Goal: Transaction & Acquisition: Purchase product/service

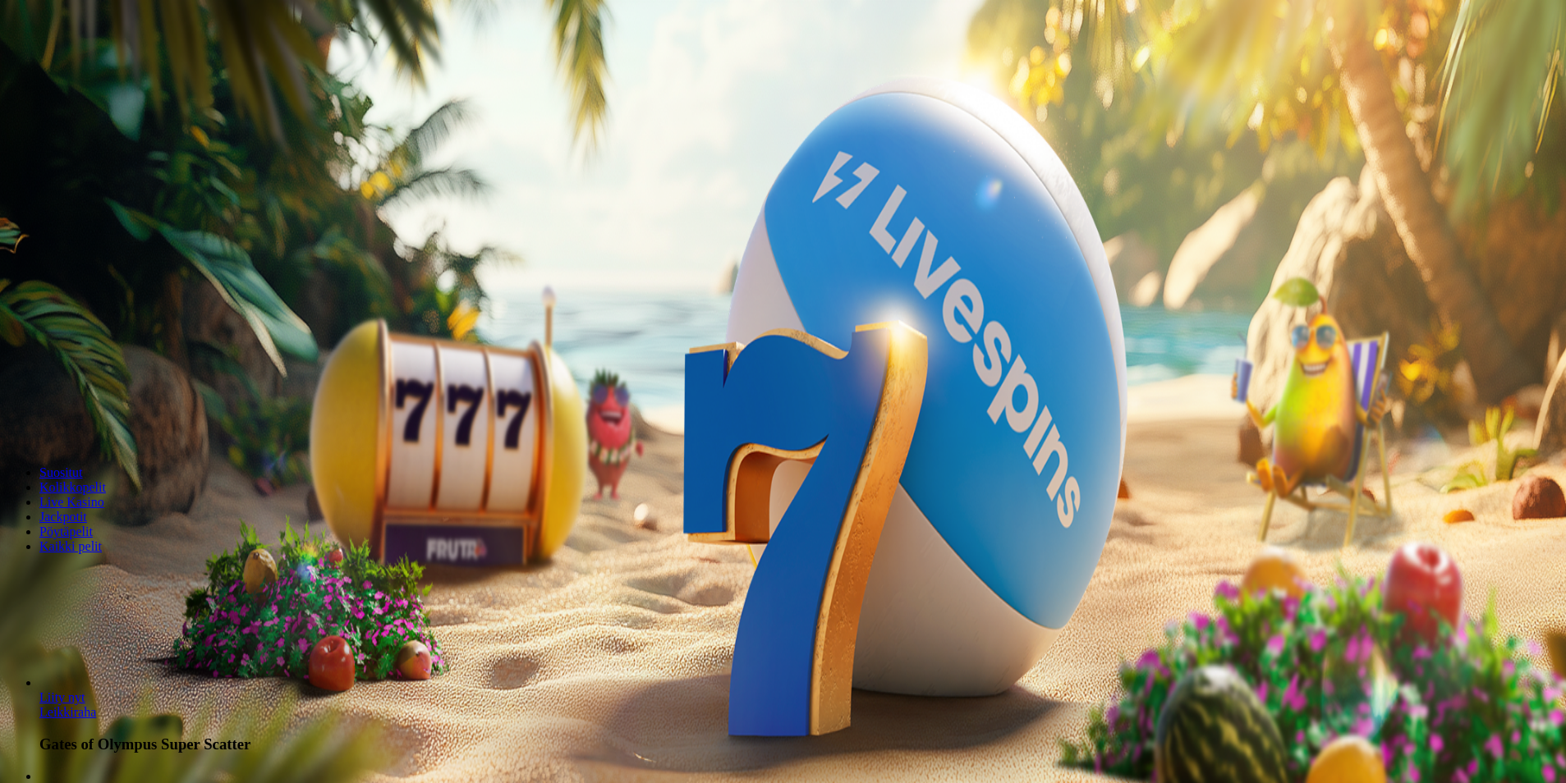
click at [126, 68] on button "Kirjaudu" at bounding box center [113, 59] width 53 height 17
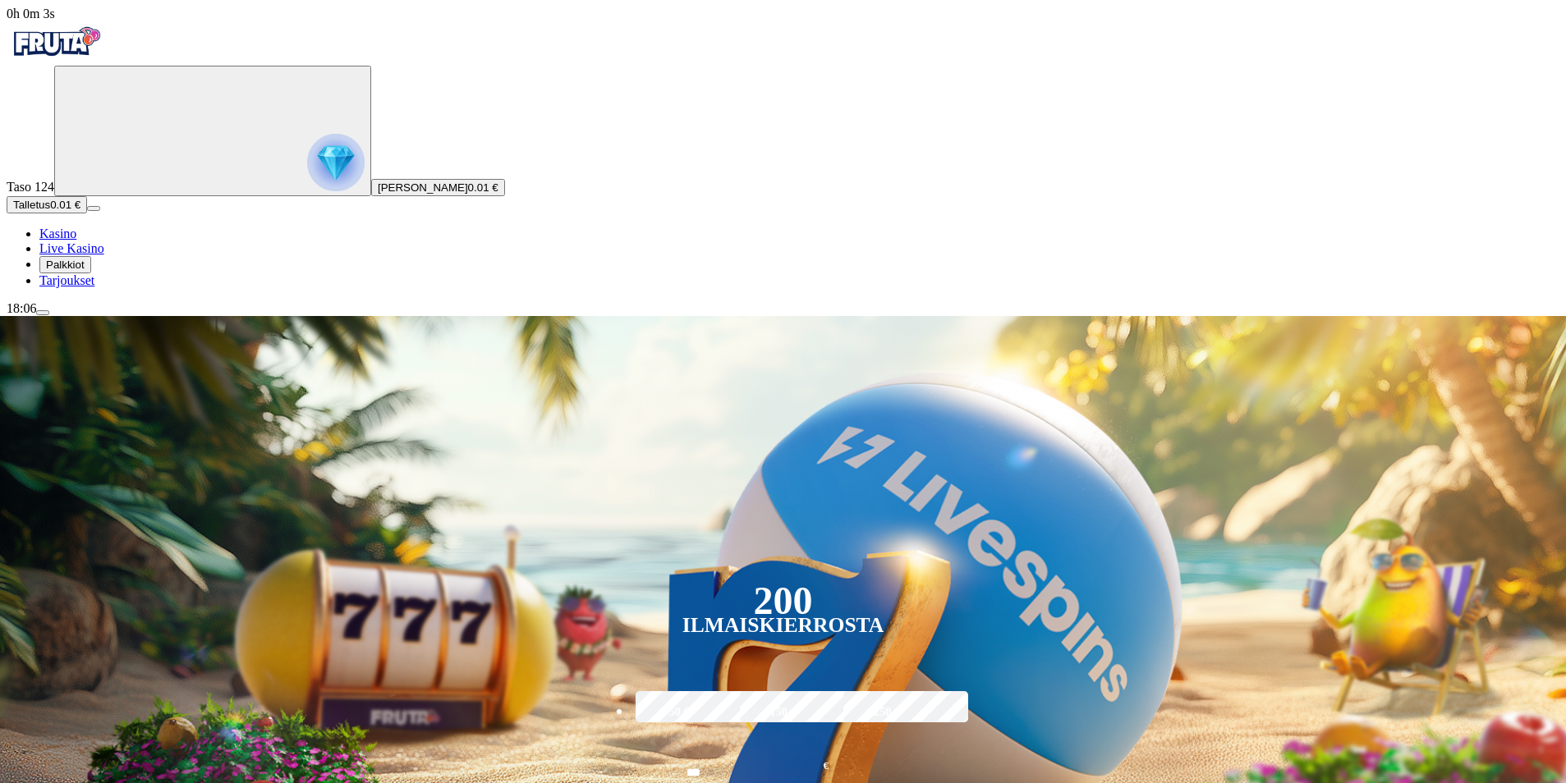
click at [82, 271] on span "Palkkiot" at bounding box center [65, 265] width 39 height 12
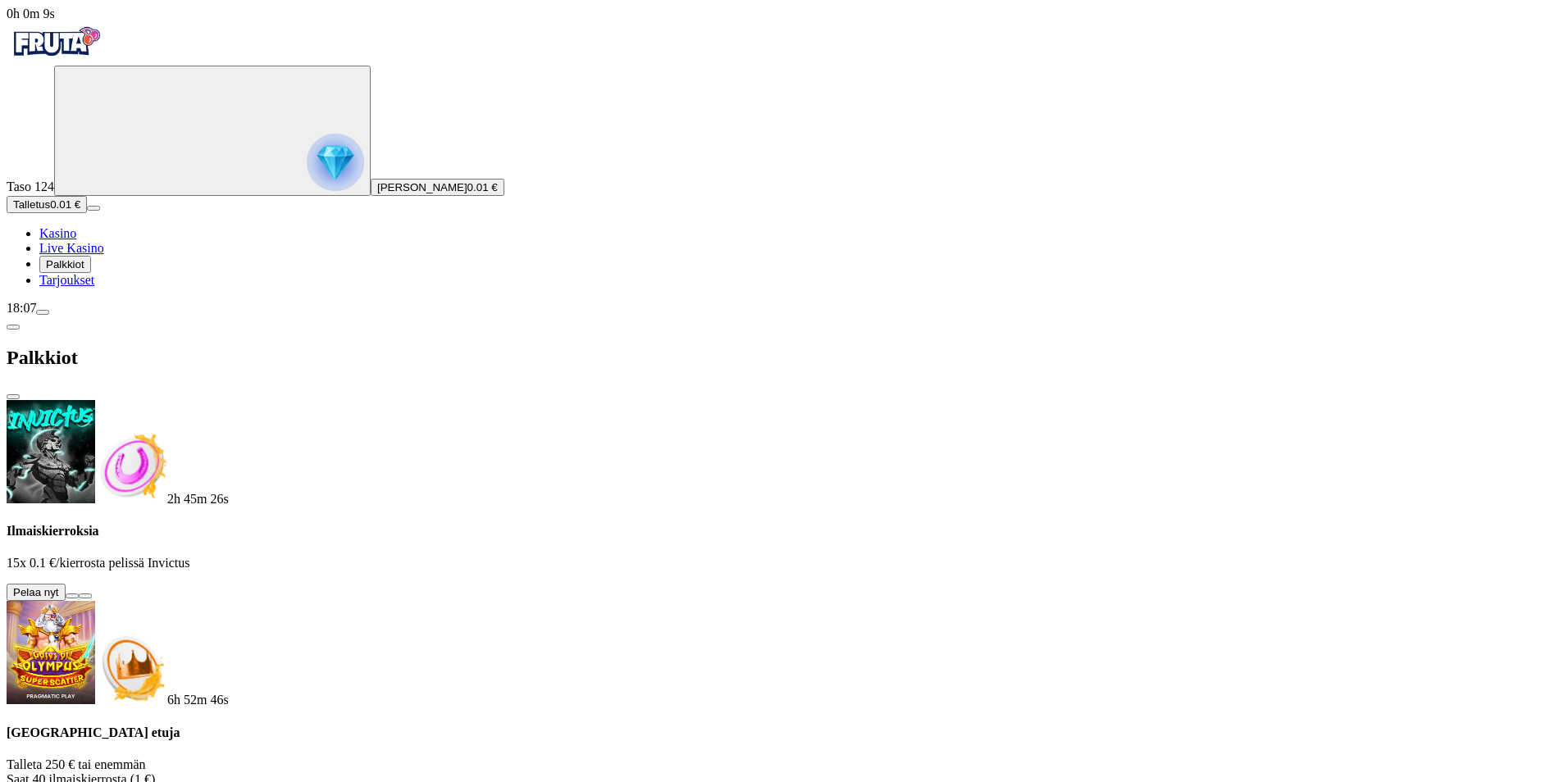
click at [79, 594] on button at bounding box center [72, 596] width 13 height 5
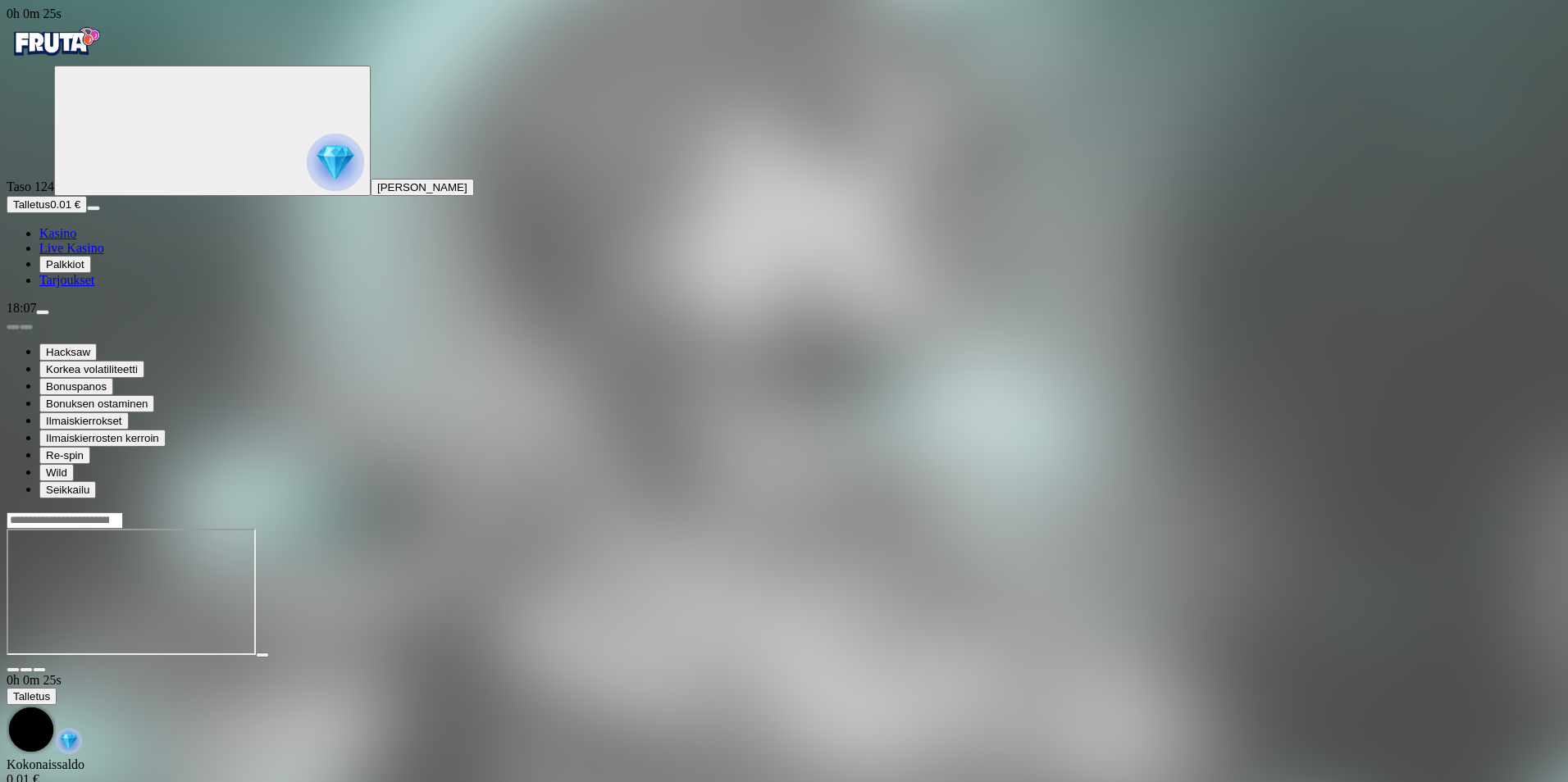
click at [85, 271] on span "Palkkiot" at bounding box center [65, 265] width 39 height 12
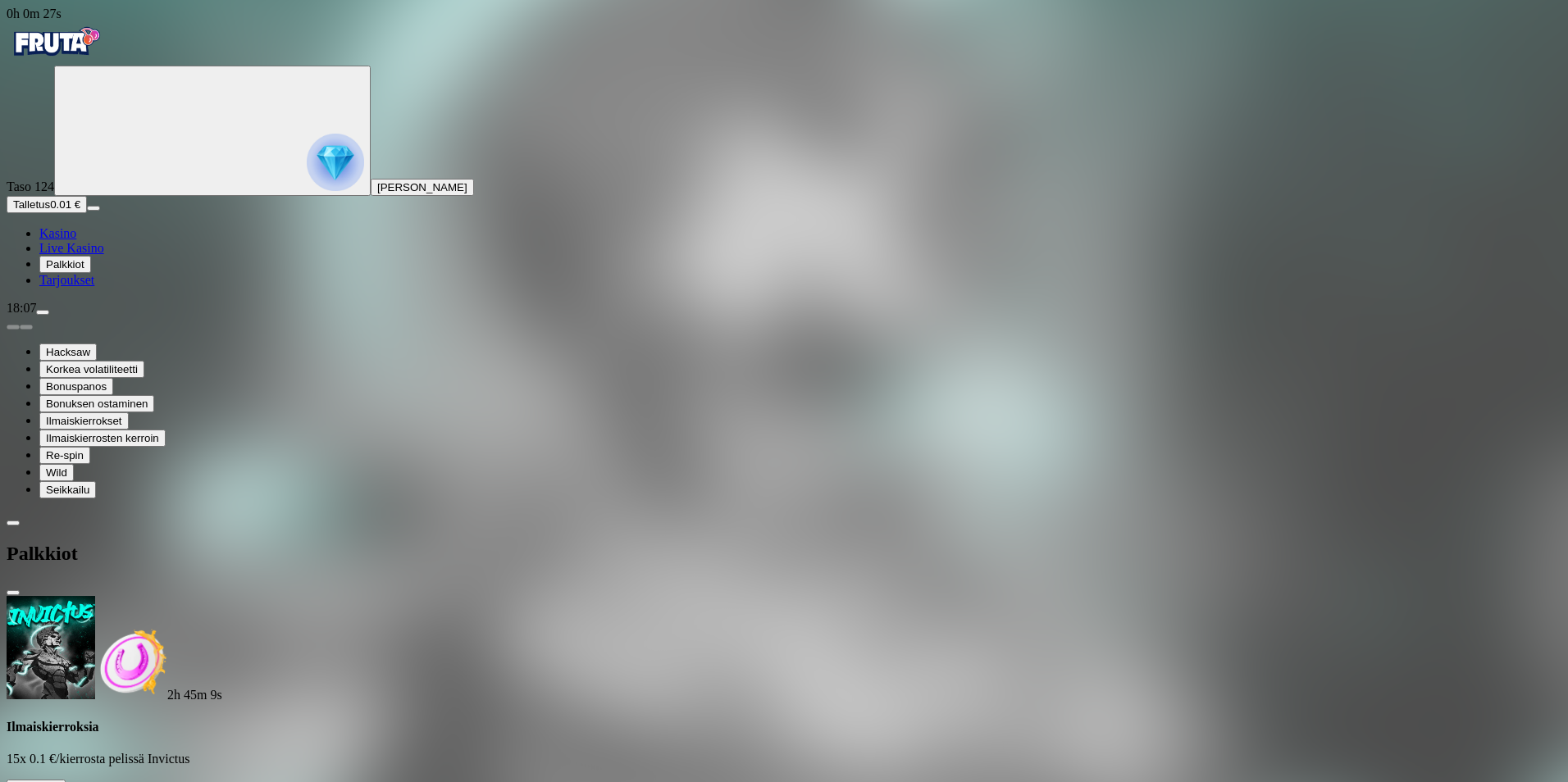
click at [85, 271] on span "Palkkiot" at bounding box center [65, 265] width 39 height 12
click at [13, 593] on span "close icon" at bounding box center [13, 593] width 0 height 0
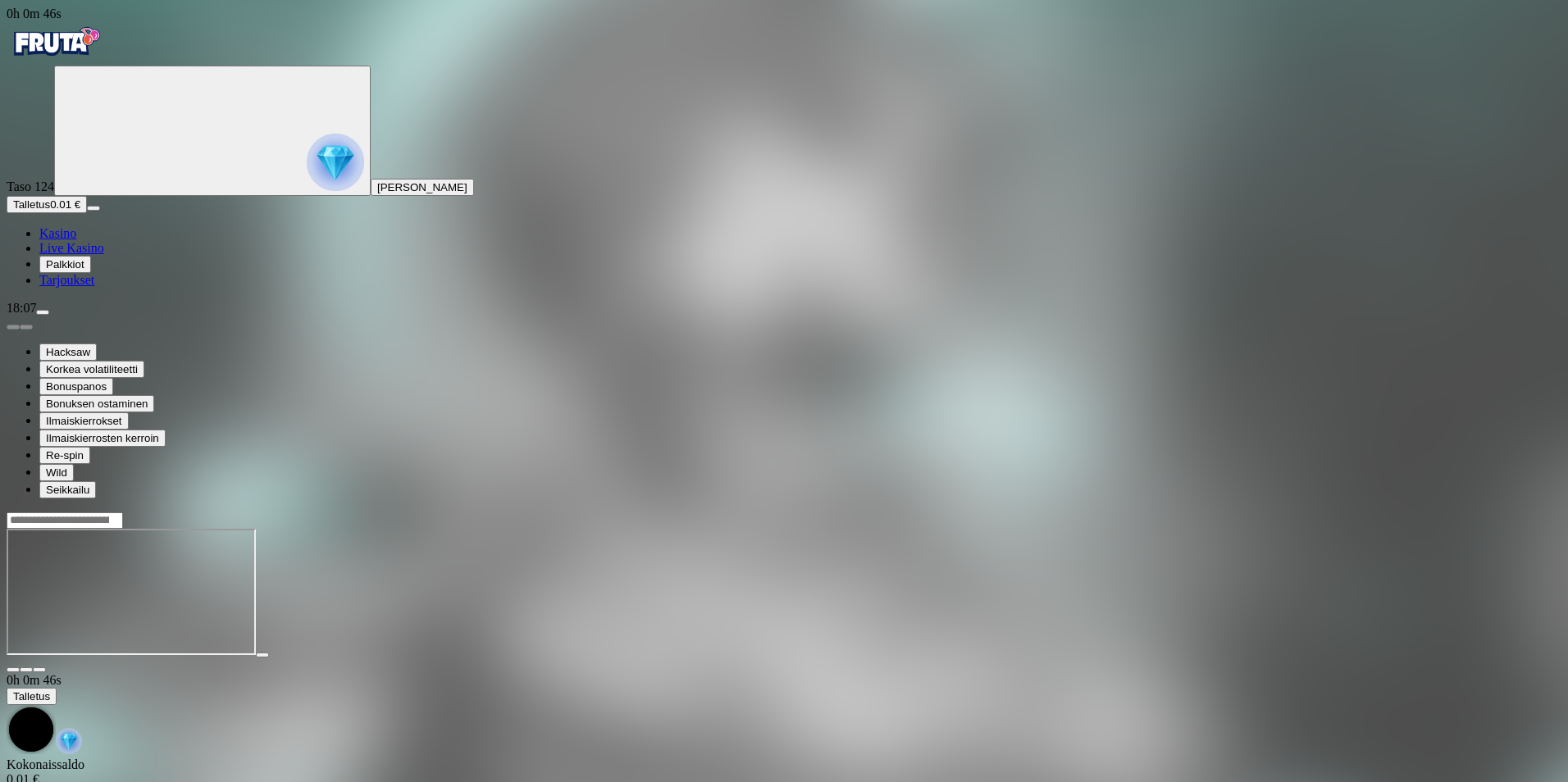
click at [76, 241] on span "Kasino" at bounding box center [57, 234] width 37 height 14
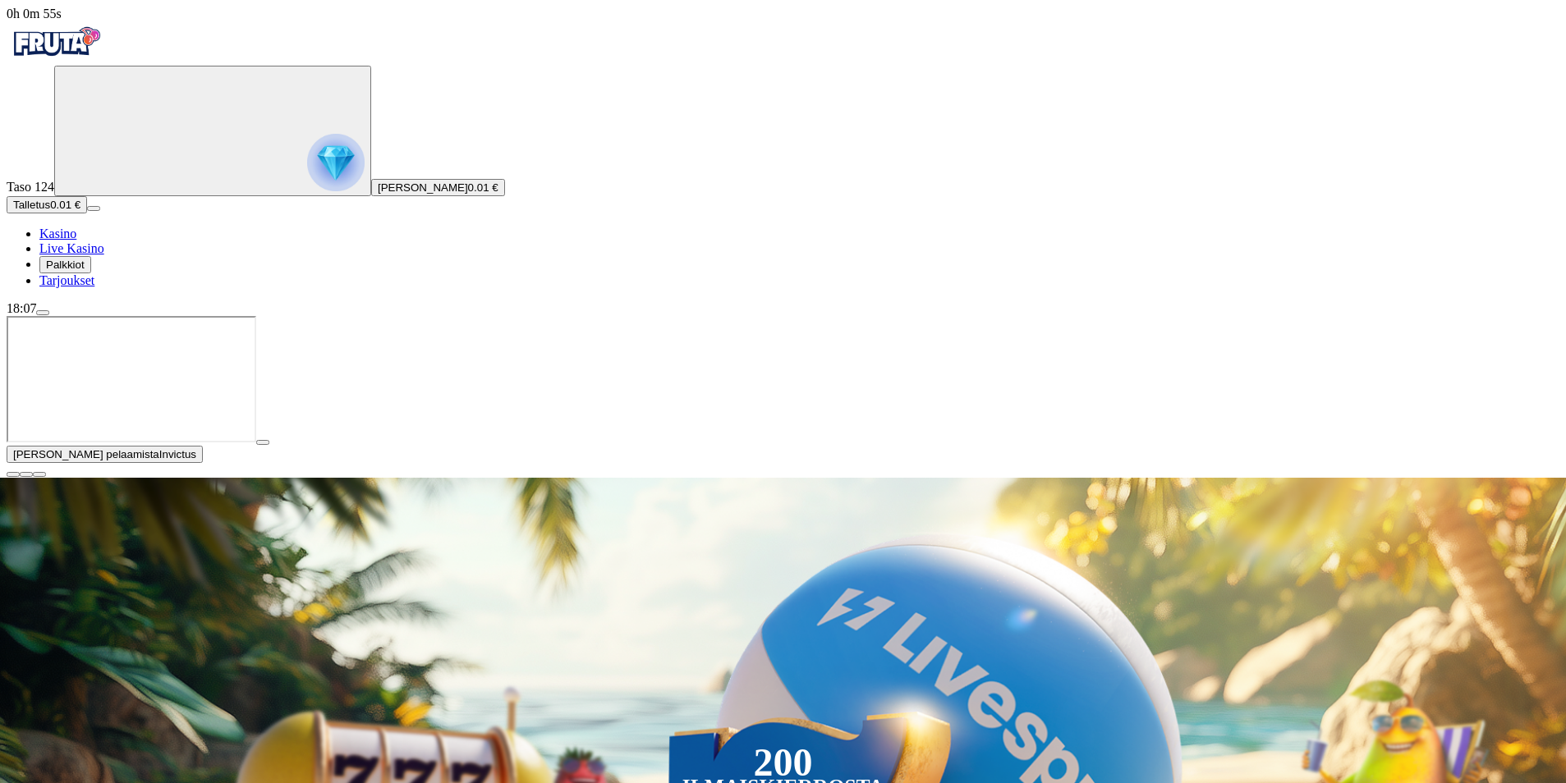
click at [13, 475] on span "close icon" at bounding box center [13, 475] width 0 height 0
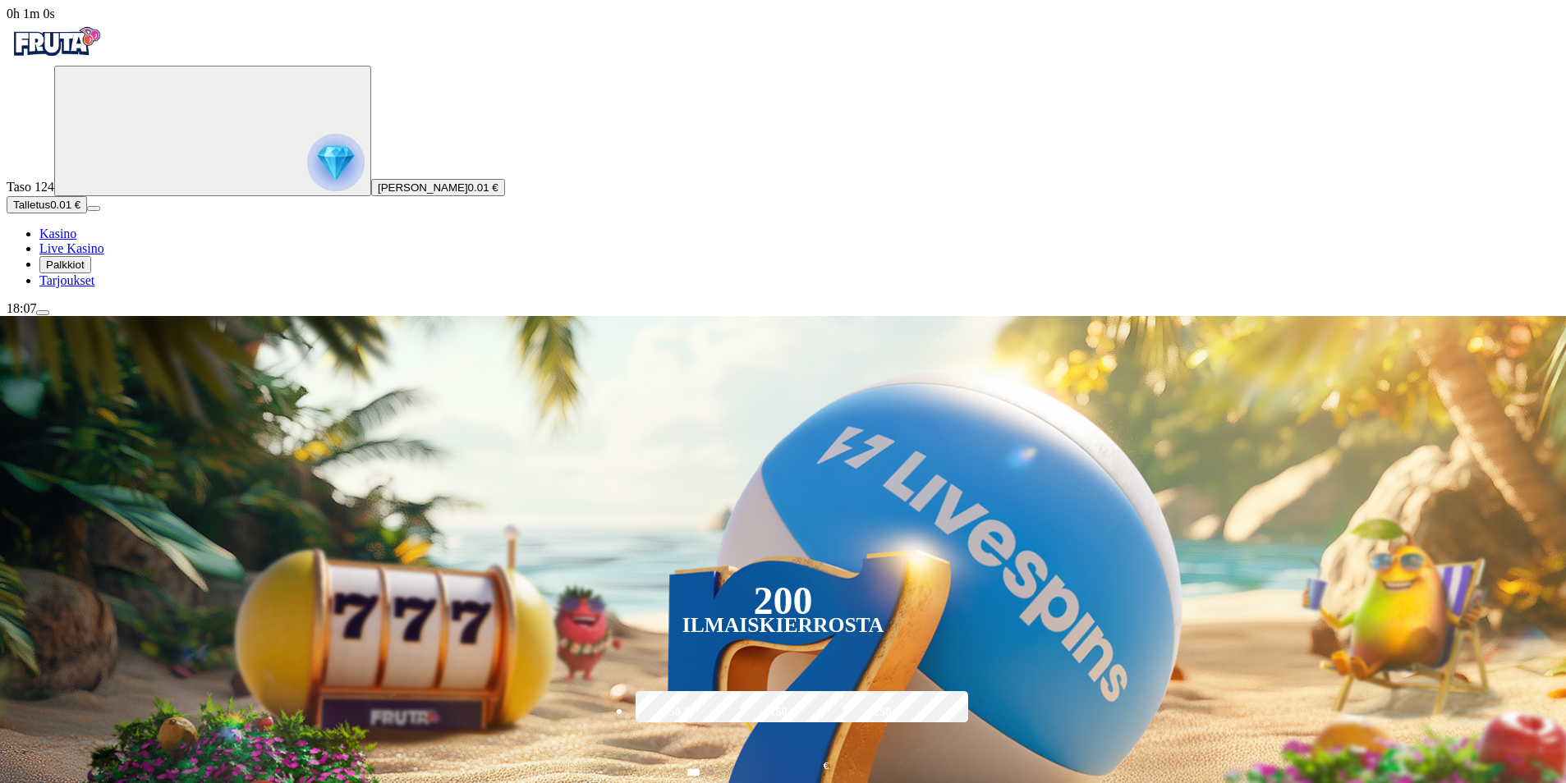
click at [87, 214] on button "Talletus 0.01 €" at bounding box center [47, 204] width 80 height 17
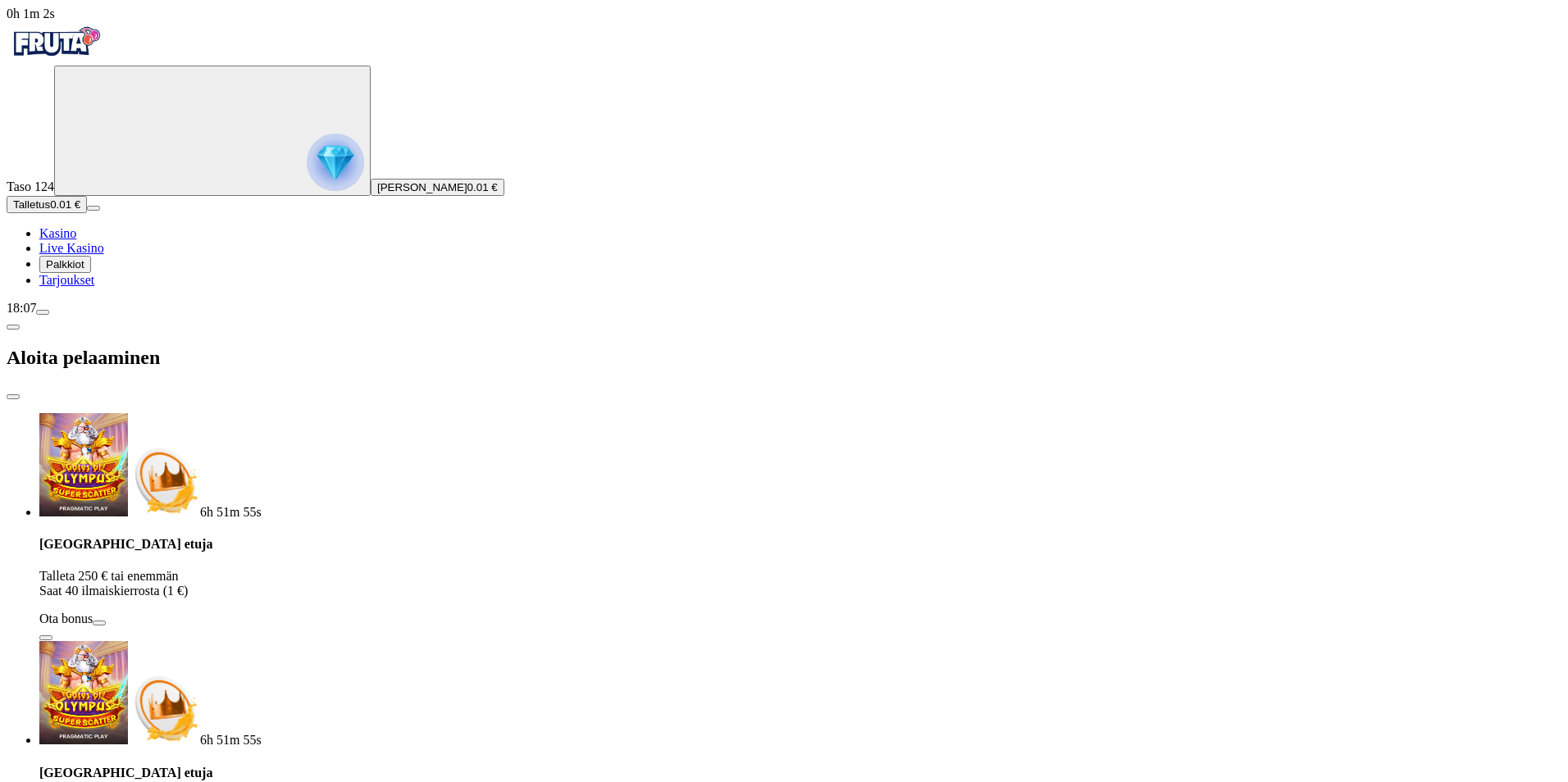
click at [13, 396] on span "close icon" at bounding box center [13, 396] width 0 height 0
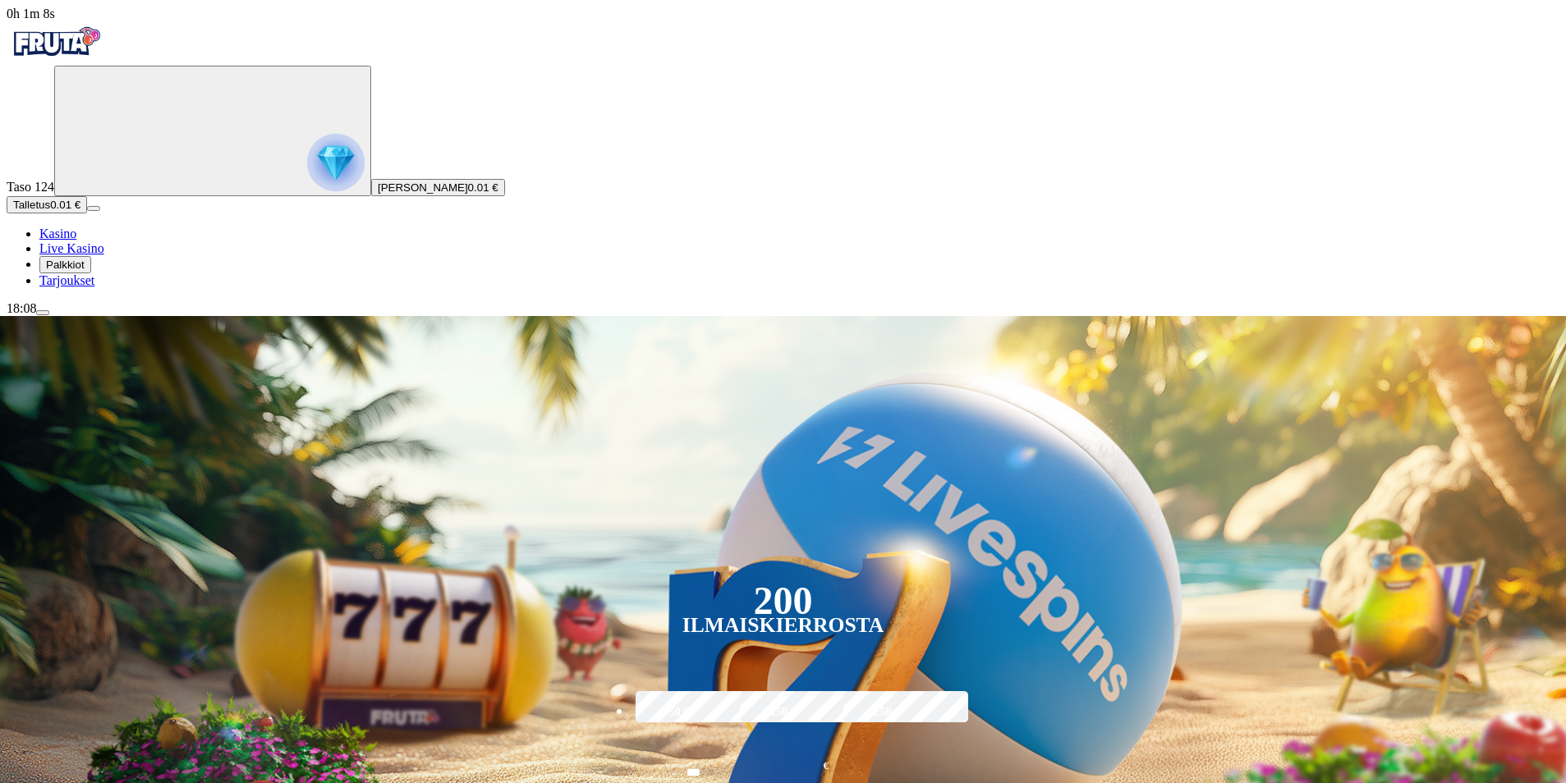
click at [85, 271] on span "Palkkiot" at bounding box center [65, 265] width 39 height 12
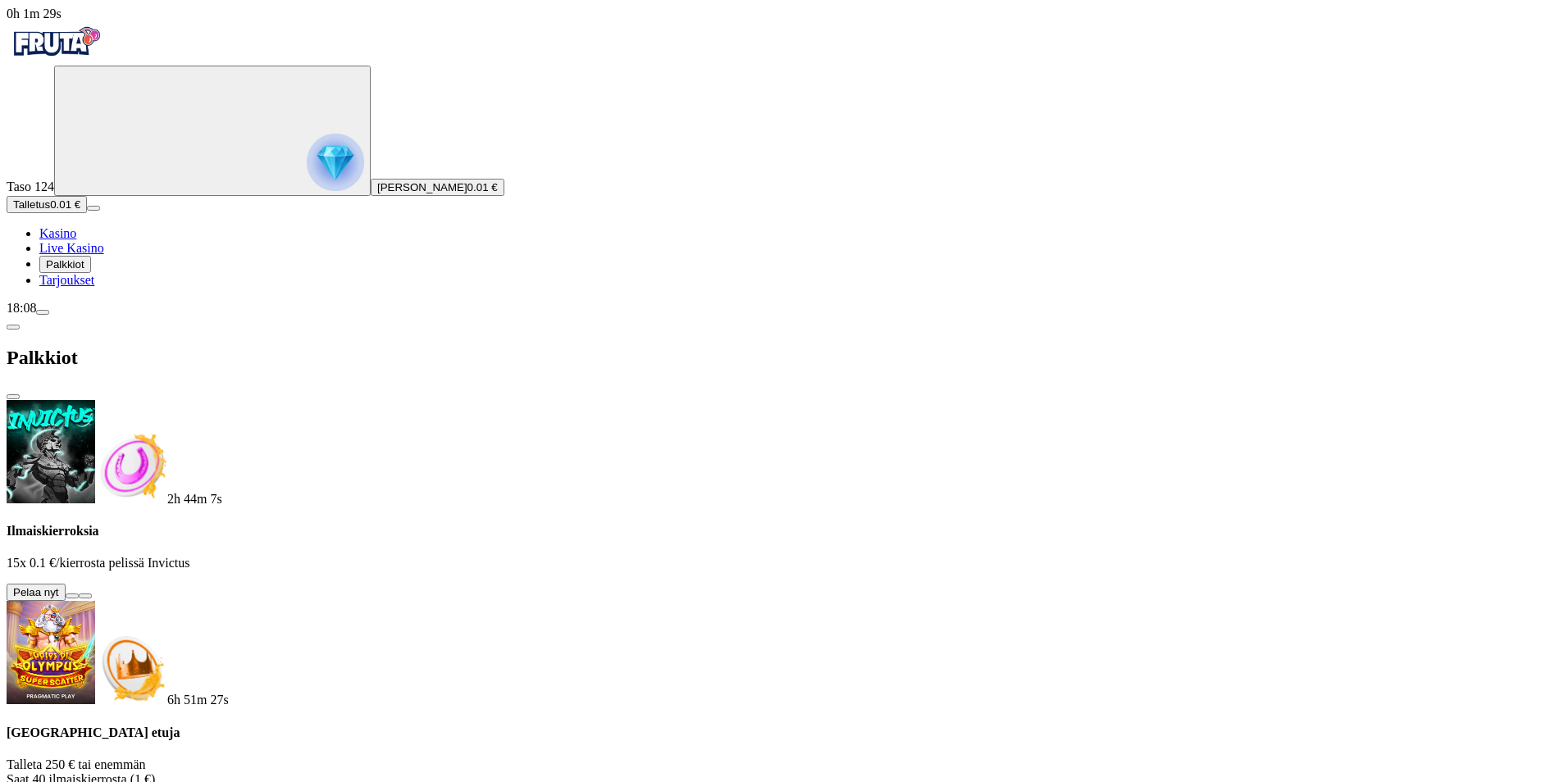
scroll to position [67, 0]
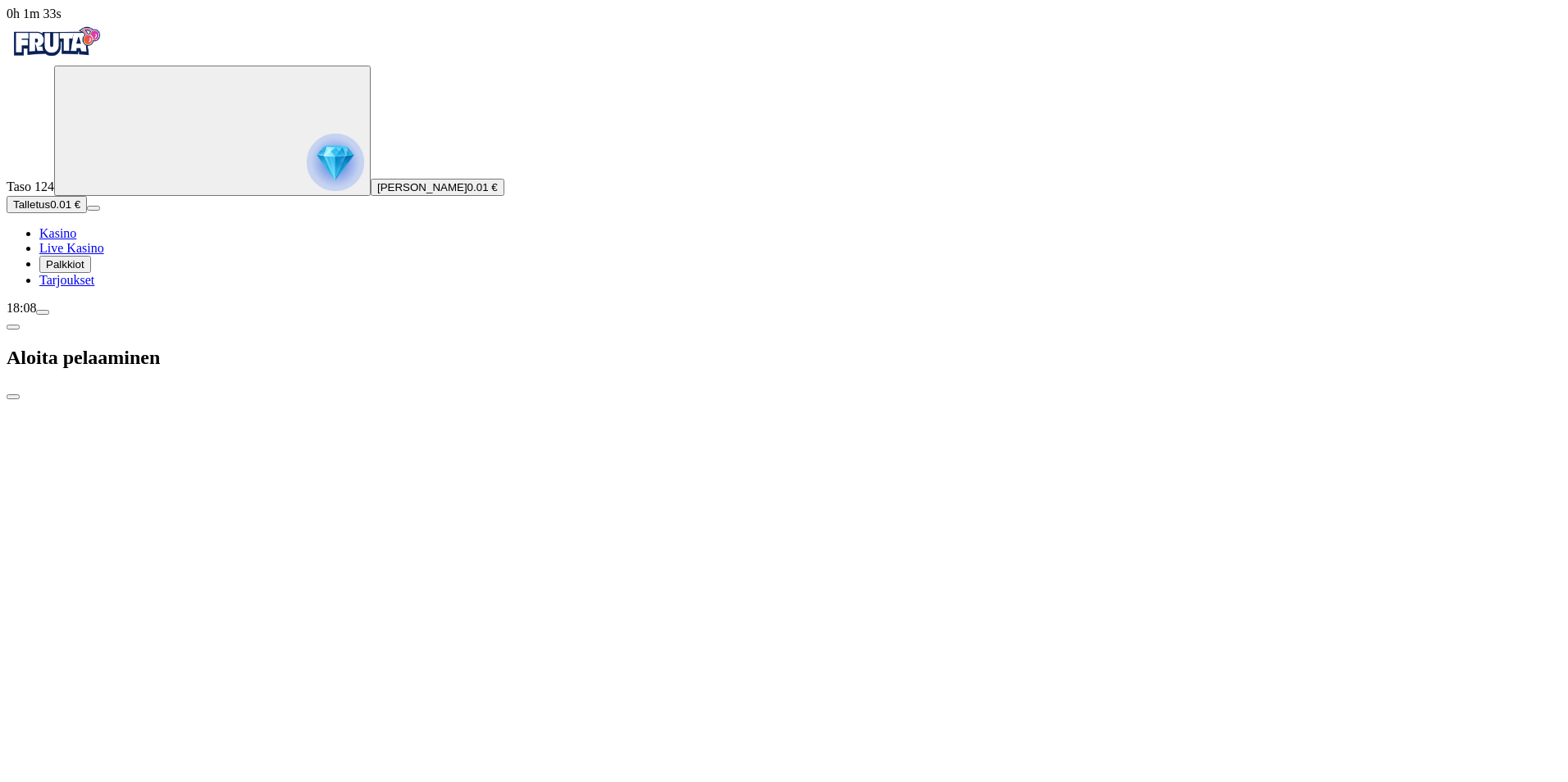
type input "*"
type input "**"
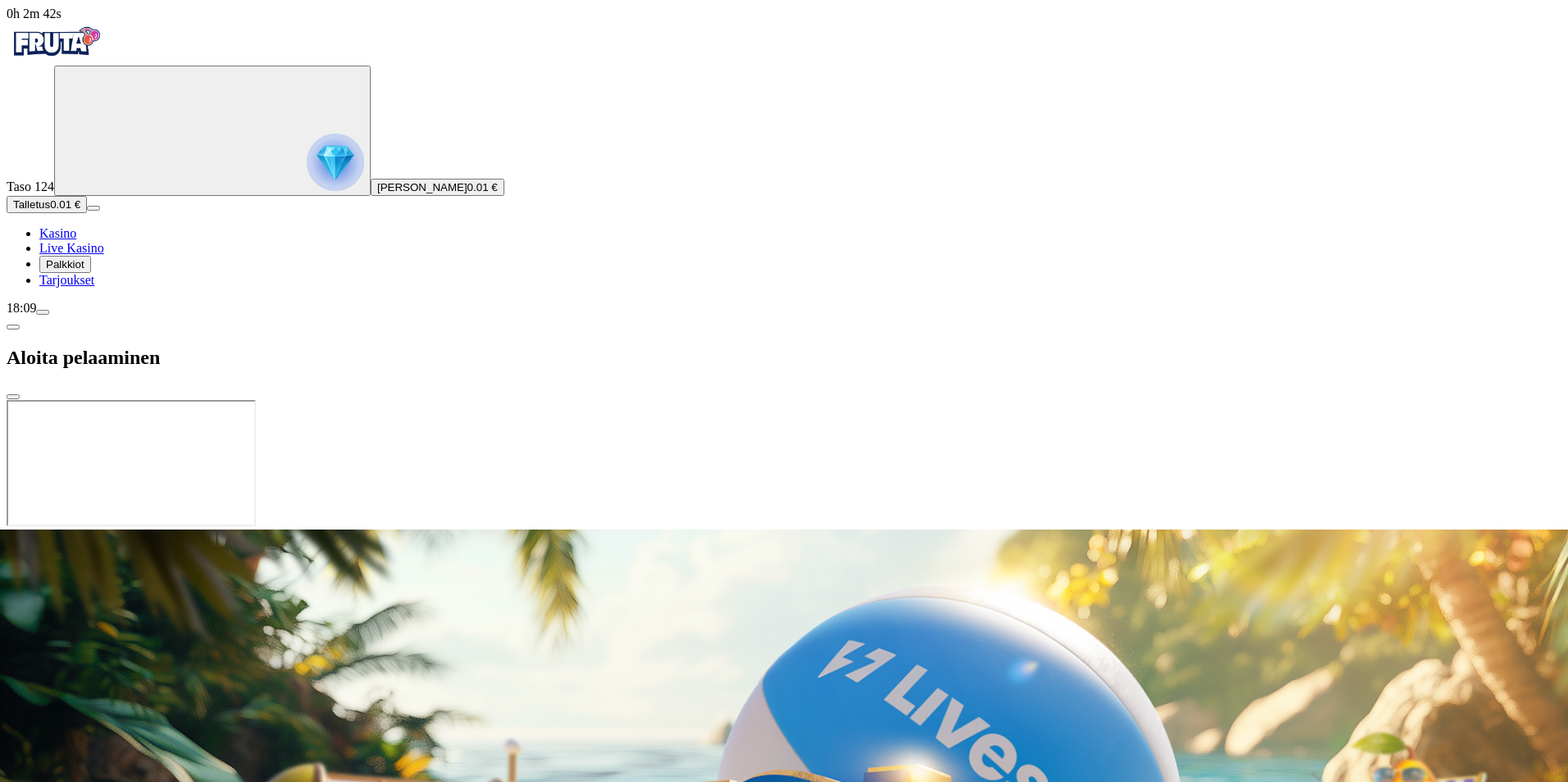
drag, startPoint x: 896, startPoint y: 411, endPoint x: 778, endPoint y: 367, distance: 125.9
click at [778, 529] on div at bounding box center [784, 529] width 1555 height 0
click at [1007, 529] on div at bounding box center [784, 529] width 1555 height 0
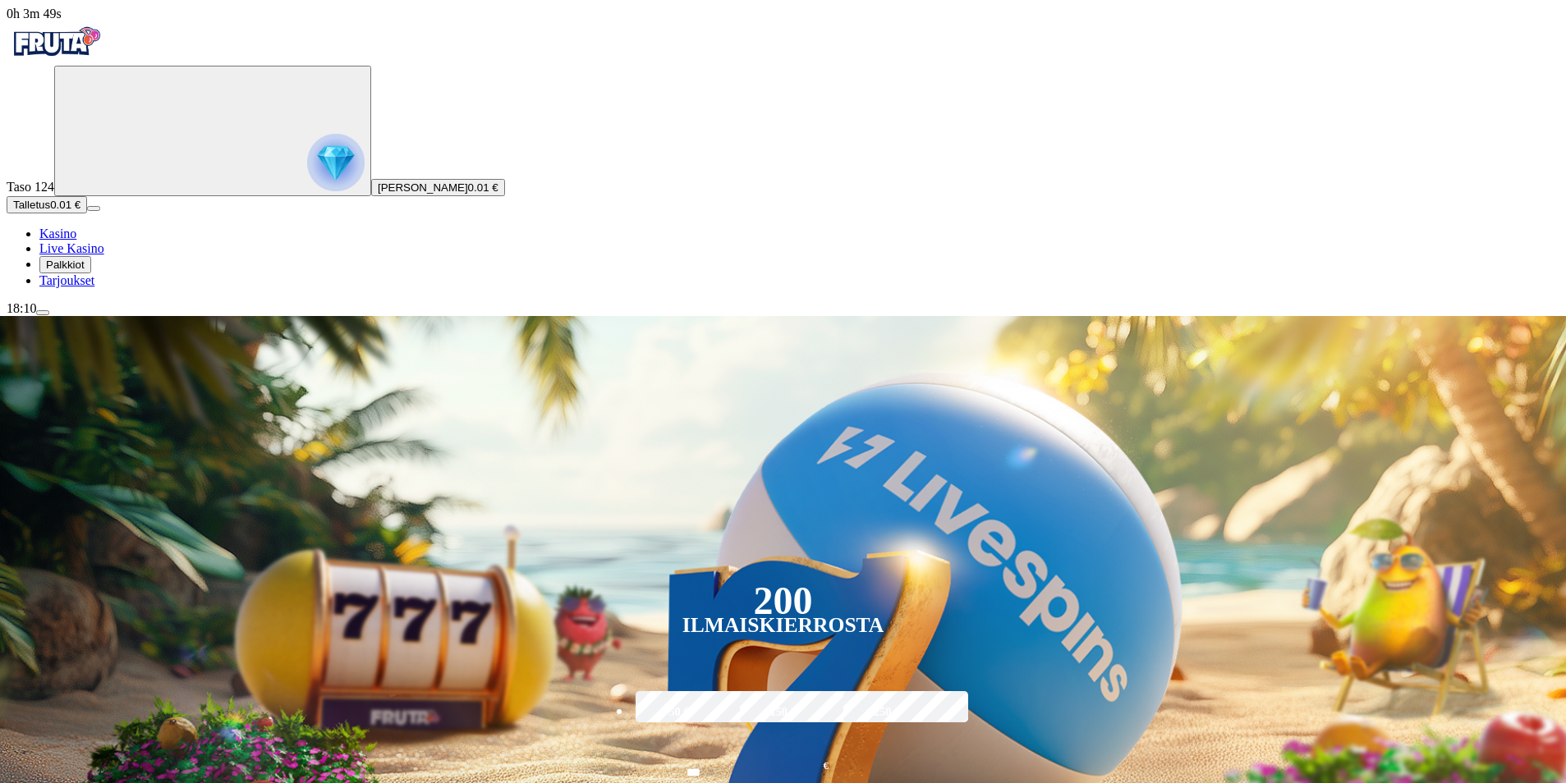
click at [85, 271] on span "Palkkiot" at bounding box center [65, 265] width 39 height 12
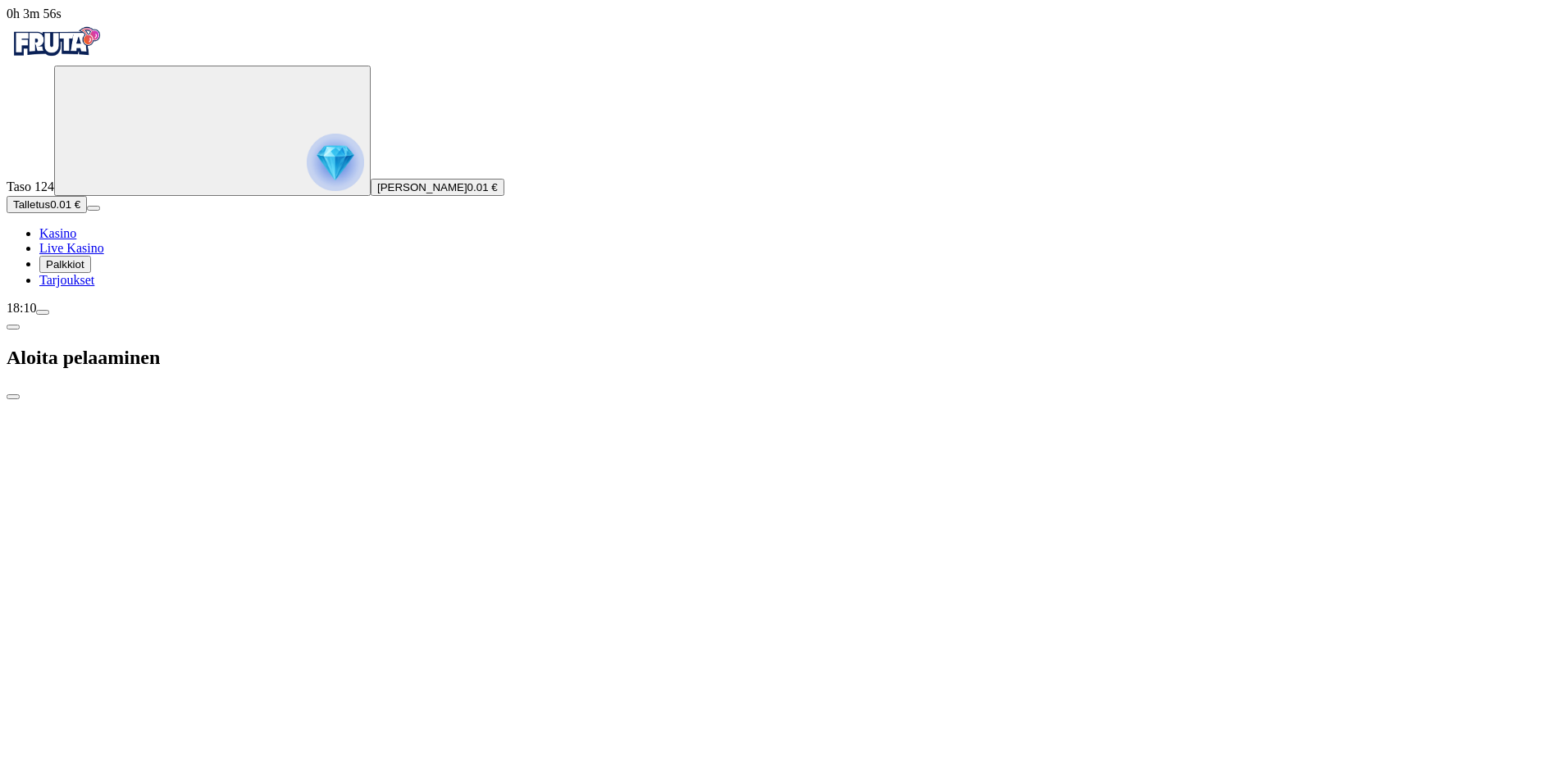
type input "*"
type input "**"
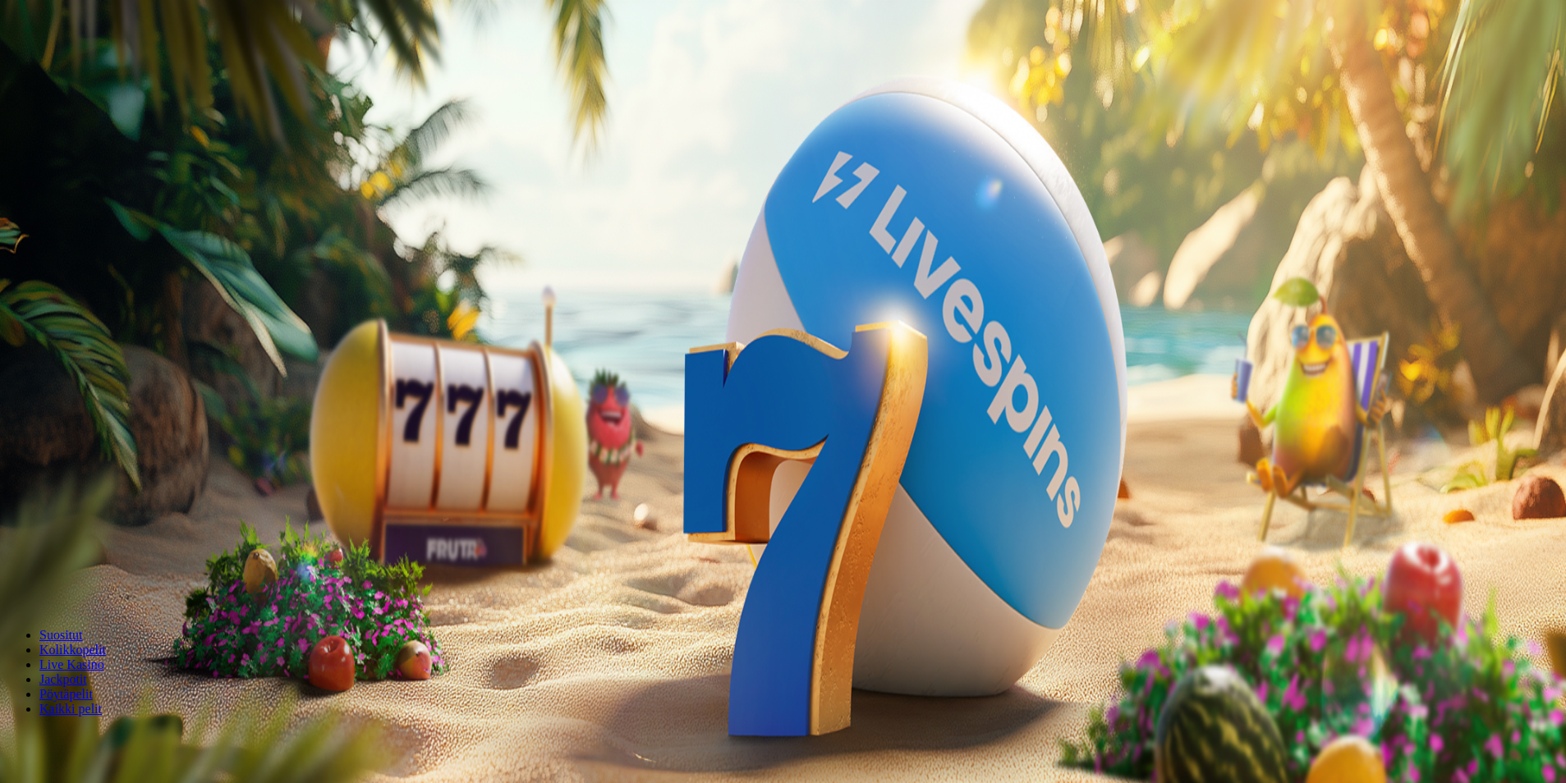
click at [85, 271] on span "Palkkiot" at bounding box center [65, 265] width 39 height 12
type input "*"
type input "**"
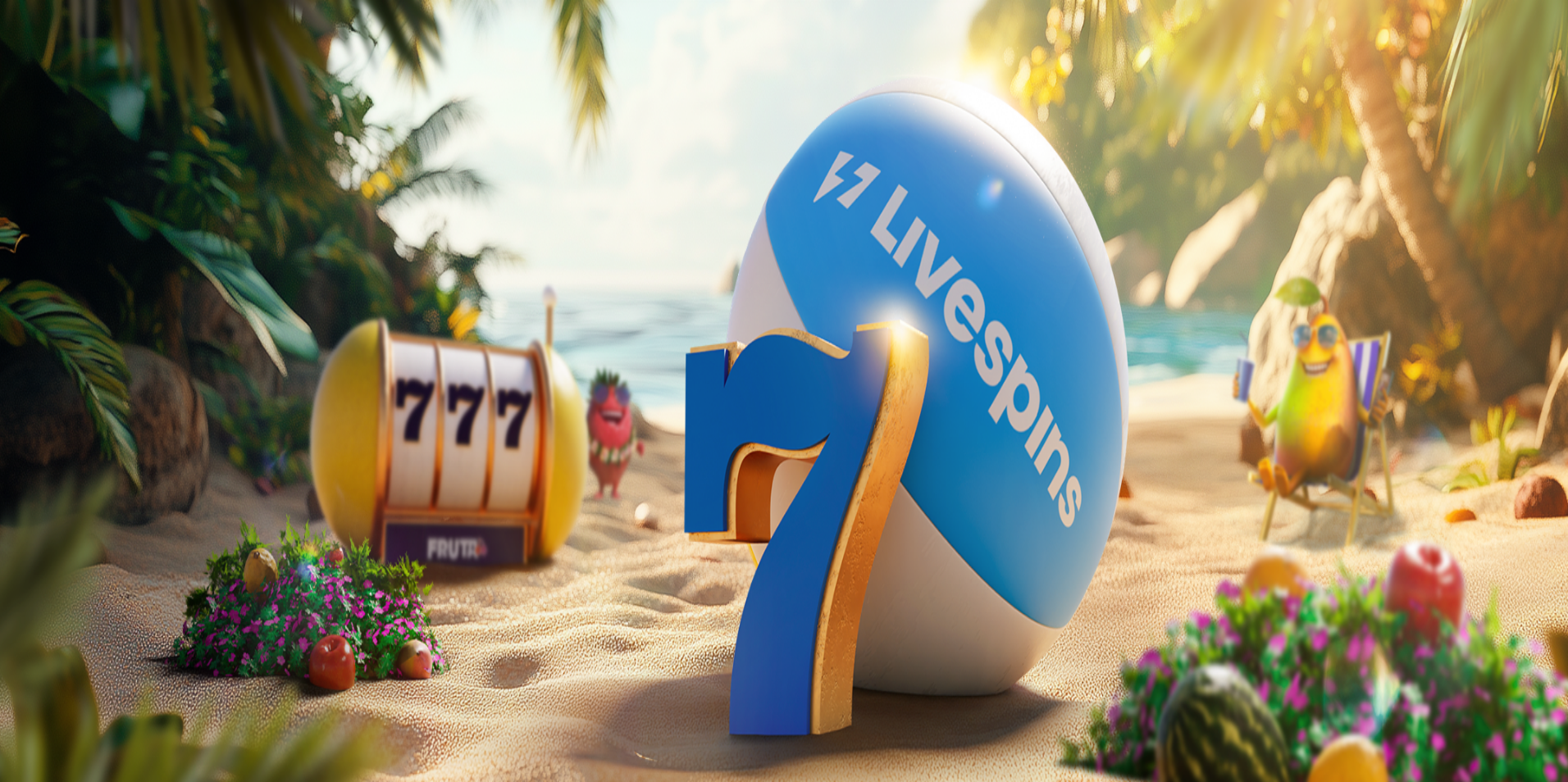
click at [85, 271] on span "Palkkiot" at bounding box center [65, 265] width 39 height 12
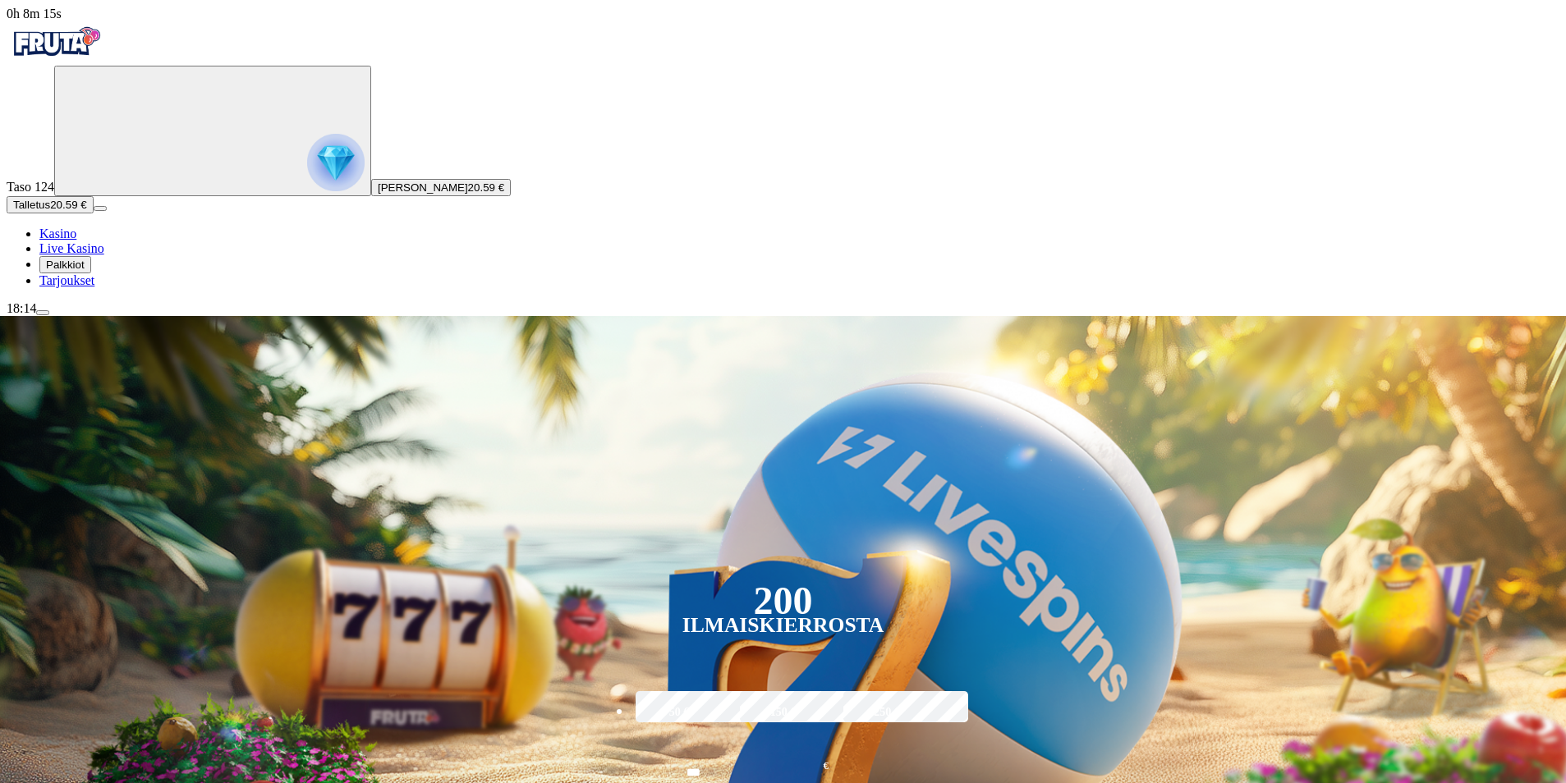
scroll to position [630, 0]
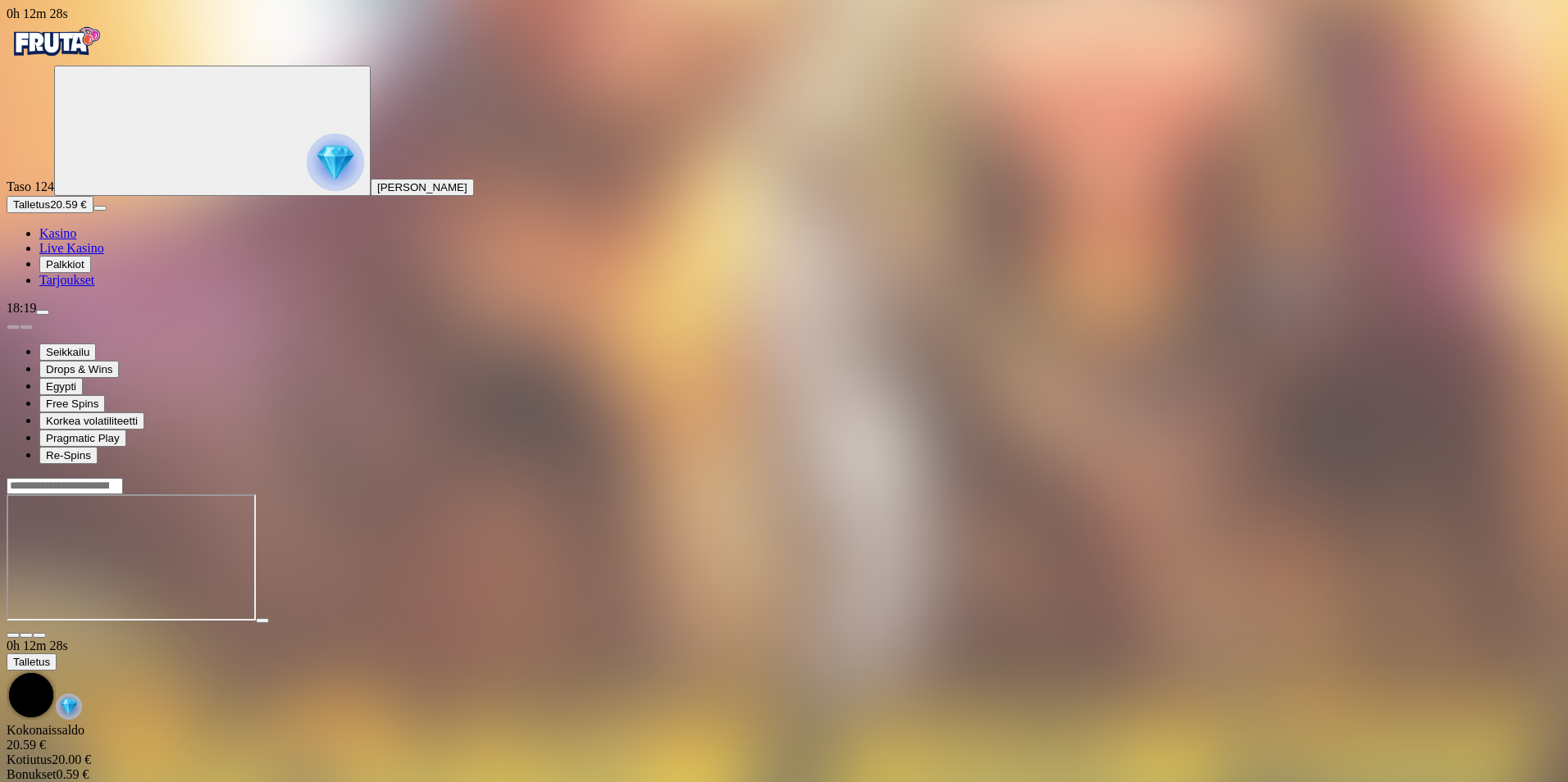
click at [13, 635] on span "close icon" at bounding box center [13, 635] width 0 height 0
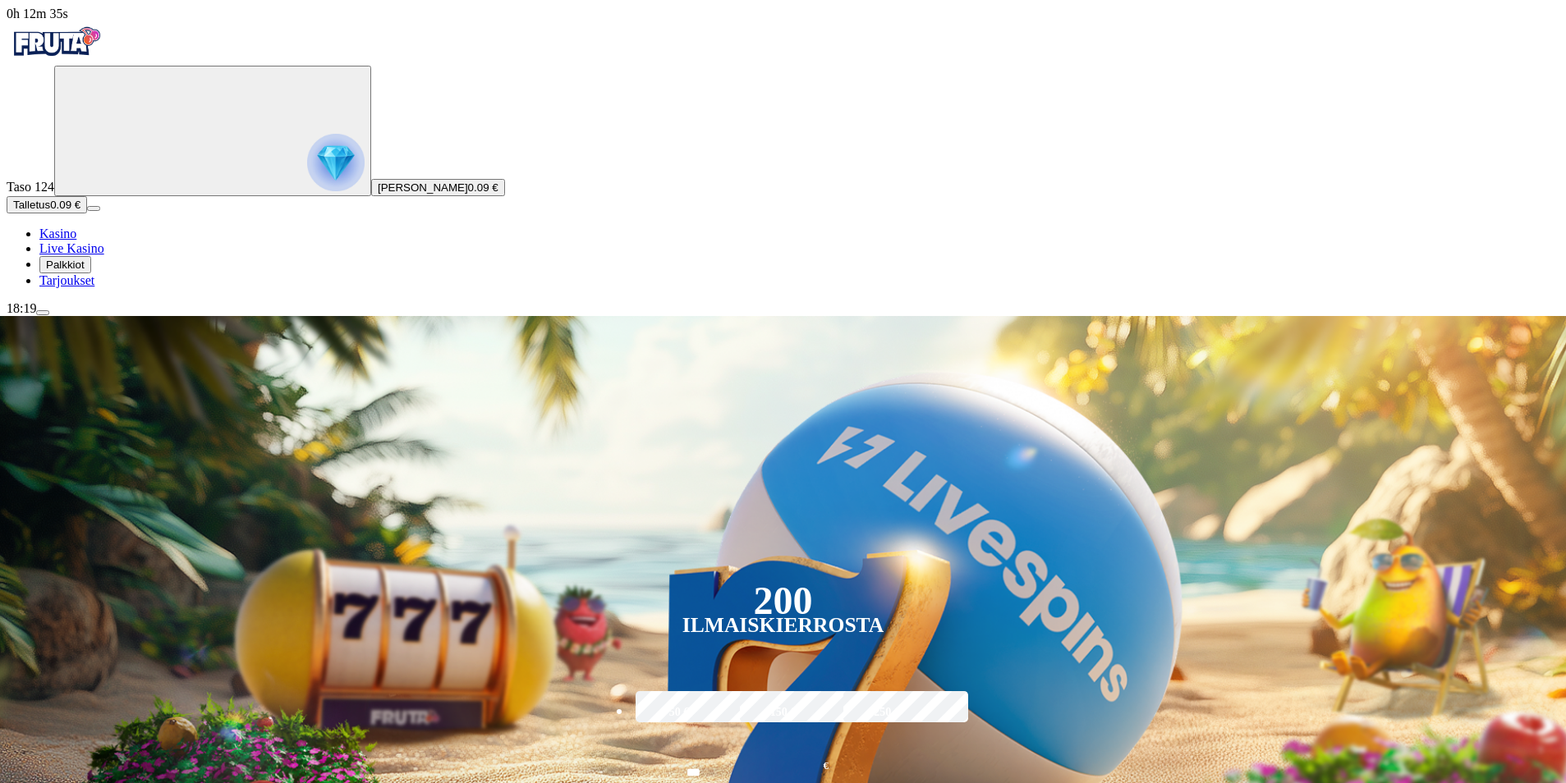
click at [43, 313] on span "menu icon" at bounding box center [43, 313] width 0 height 0
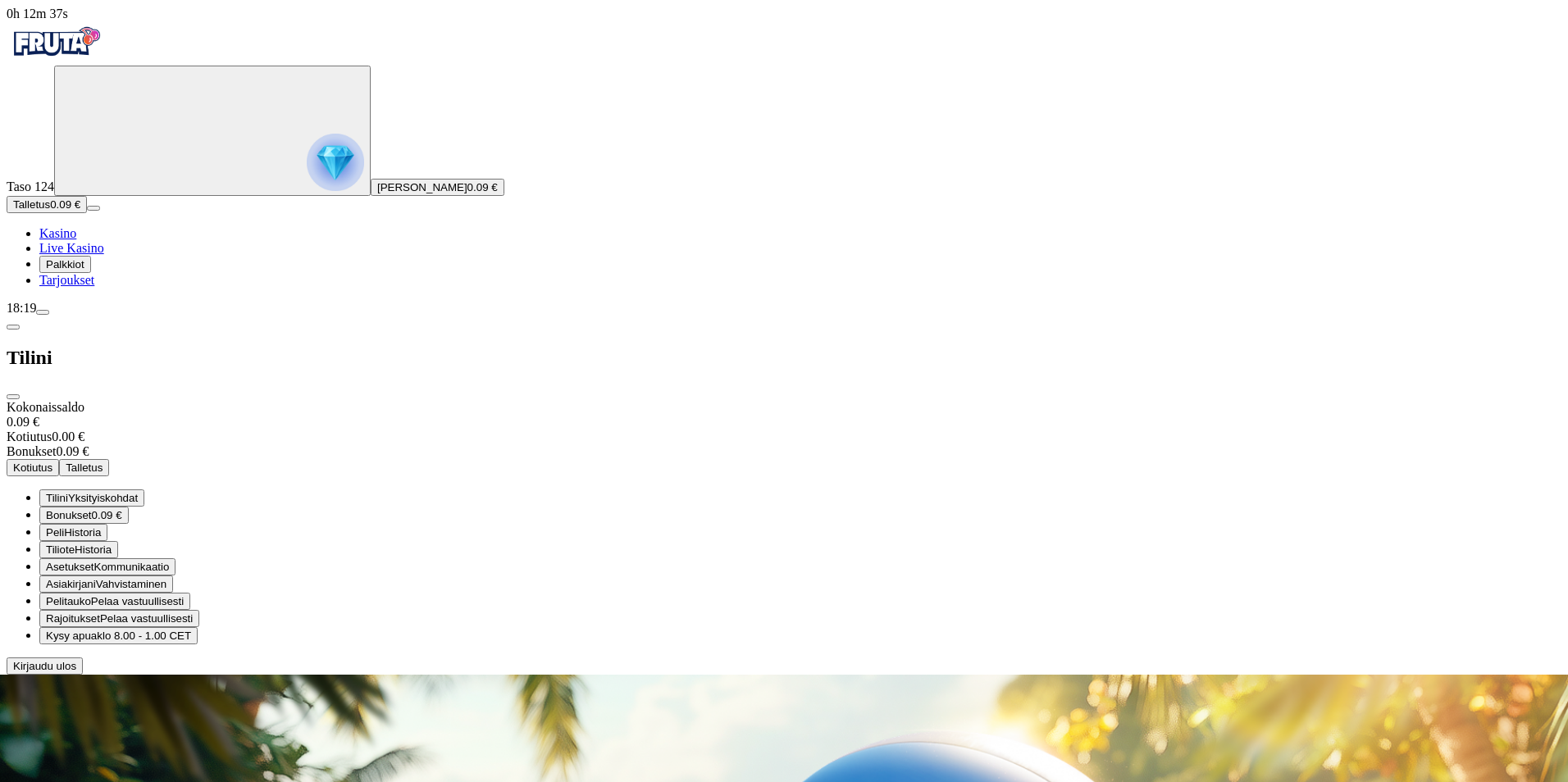
click at [76, 672] on span "Kirjaudu ulos" at bounding box center [44, 666] width 63 height 12
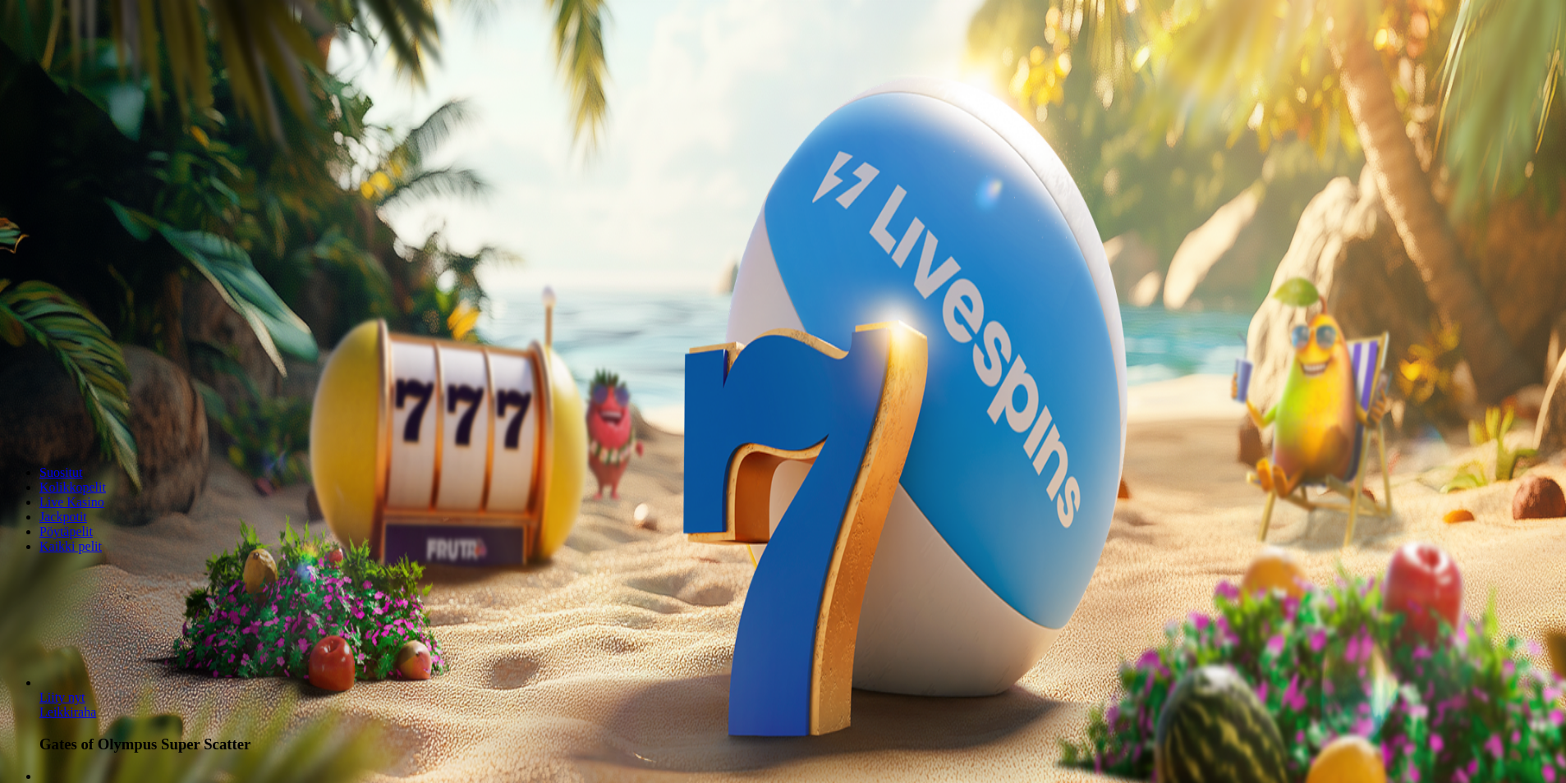
click at [87, 68] on button "Talletus 0.00 €" at bounding box center [47, 59] width 80 height 17
click at [123, 386] on input "***" at bounding box center [65, 394] width 117 height 16
type input "*"
type input "**"
click at [118, 417] on button "TALLETA JA PELAA" at bounding box center [63, 425] width 112 height 17
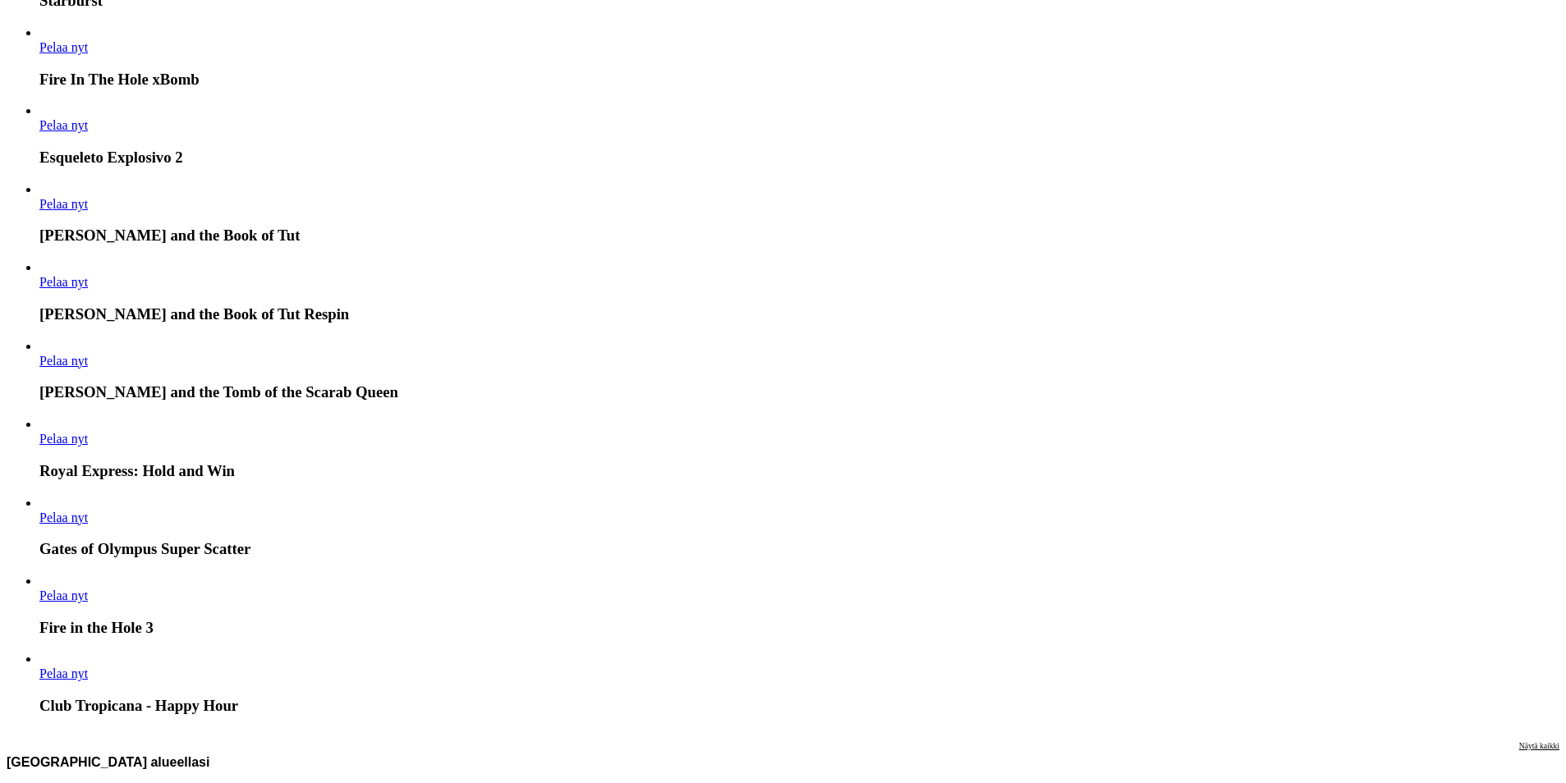
scroll to position [630, 0]
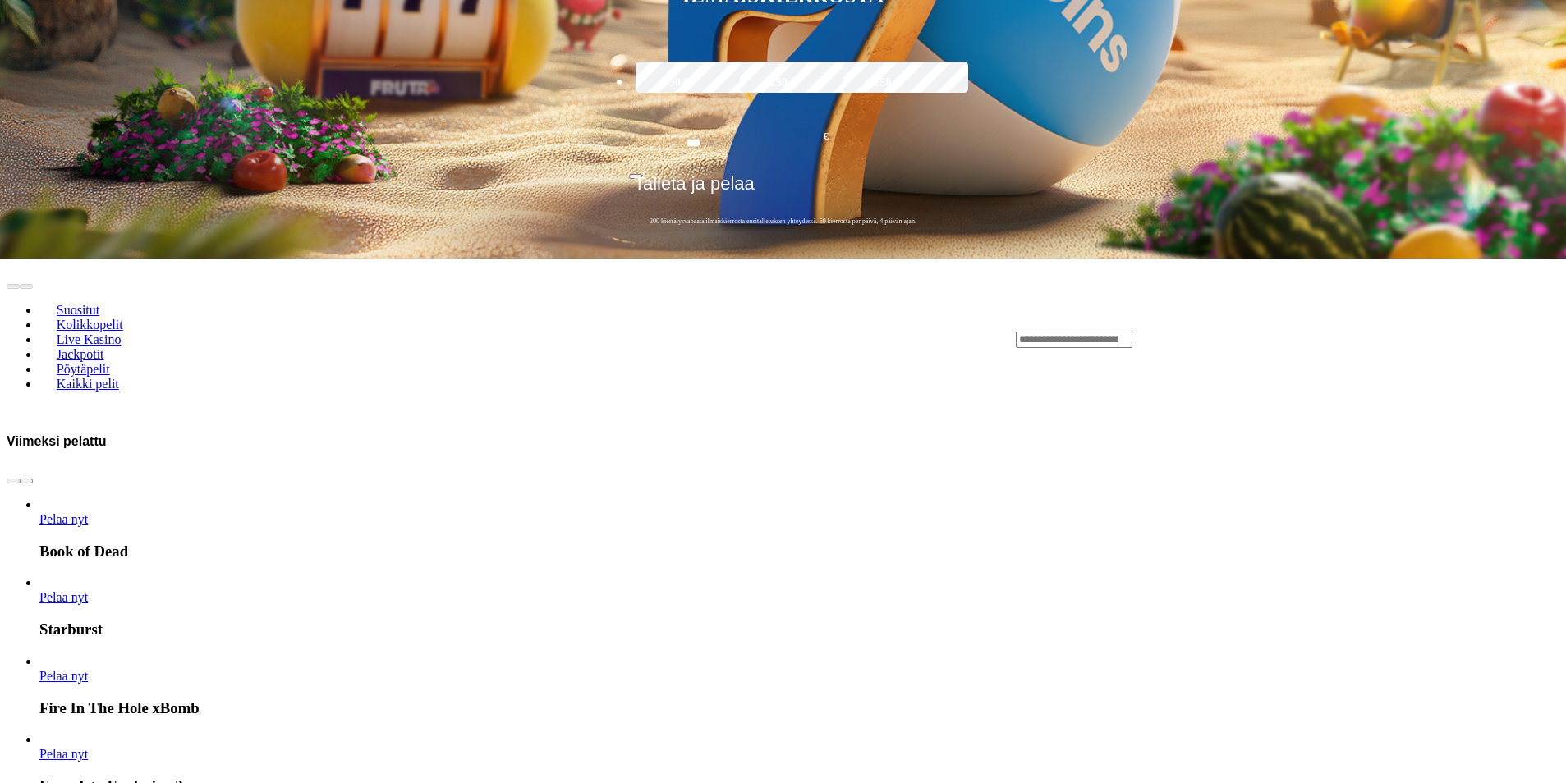
click at [88, 590] on span "Pelaa nyt" at bounding box center [63, 597] width 48 height 14
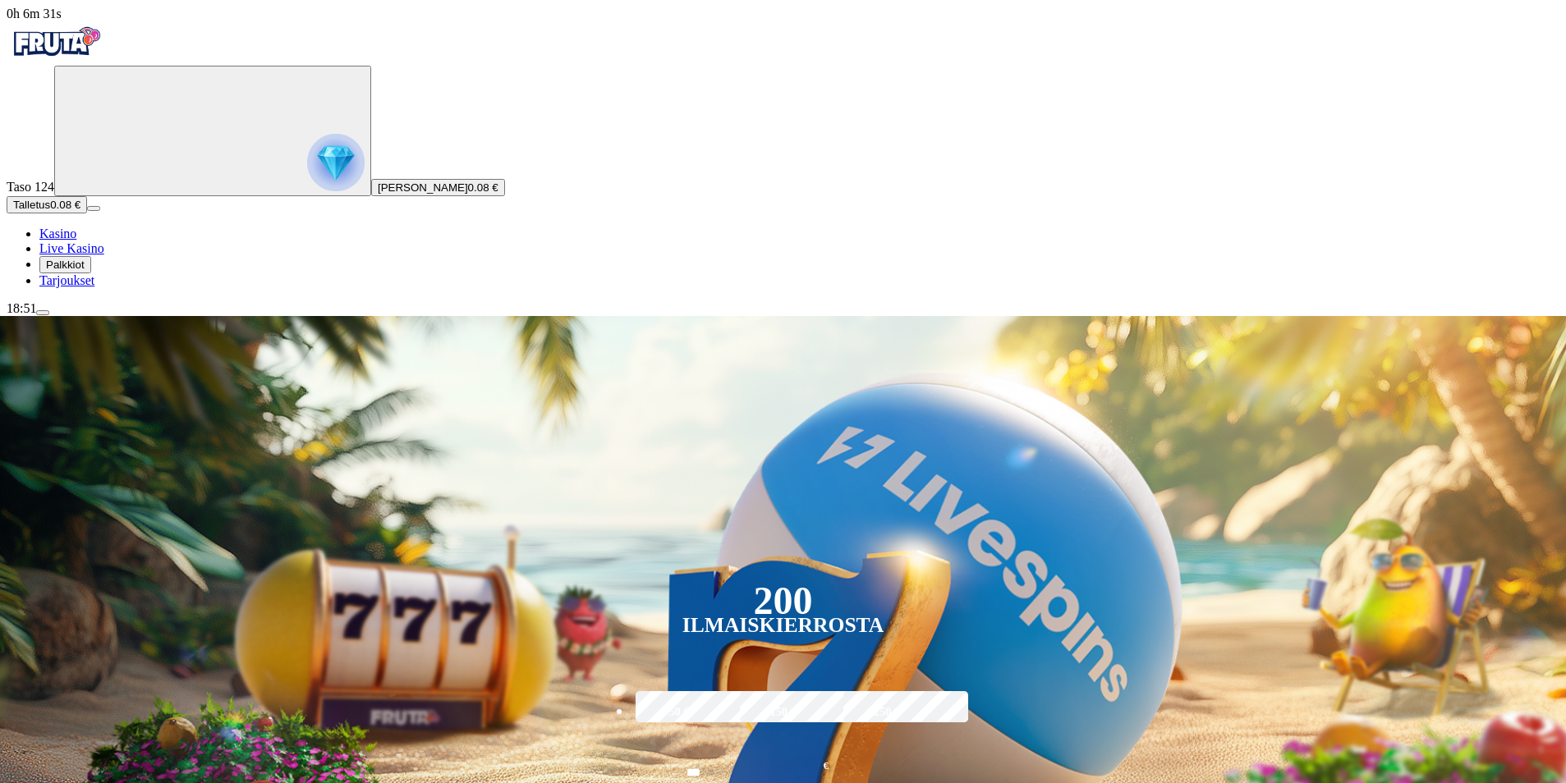
click at [87, 214] on button "Talletus 0.08 €" at bounding box center [47, 204] width 80 height 17
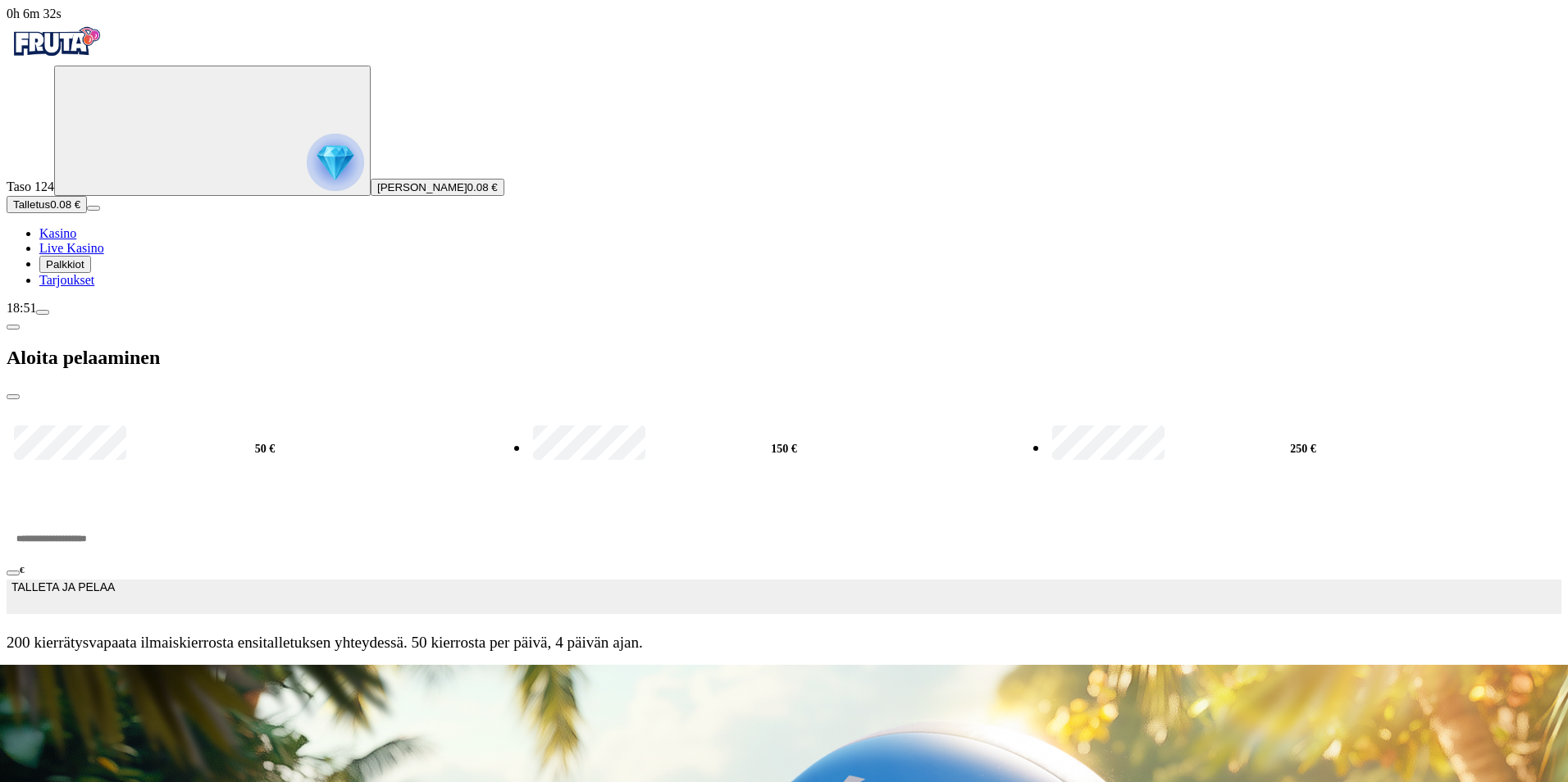
click at [117, 514] on input "***" at bounding box center [62, 538] width 111 height 49
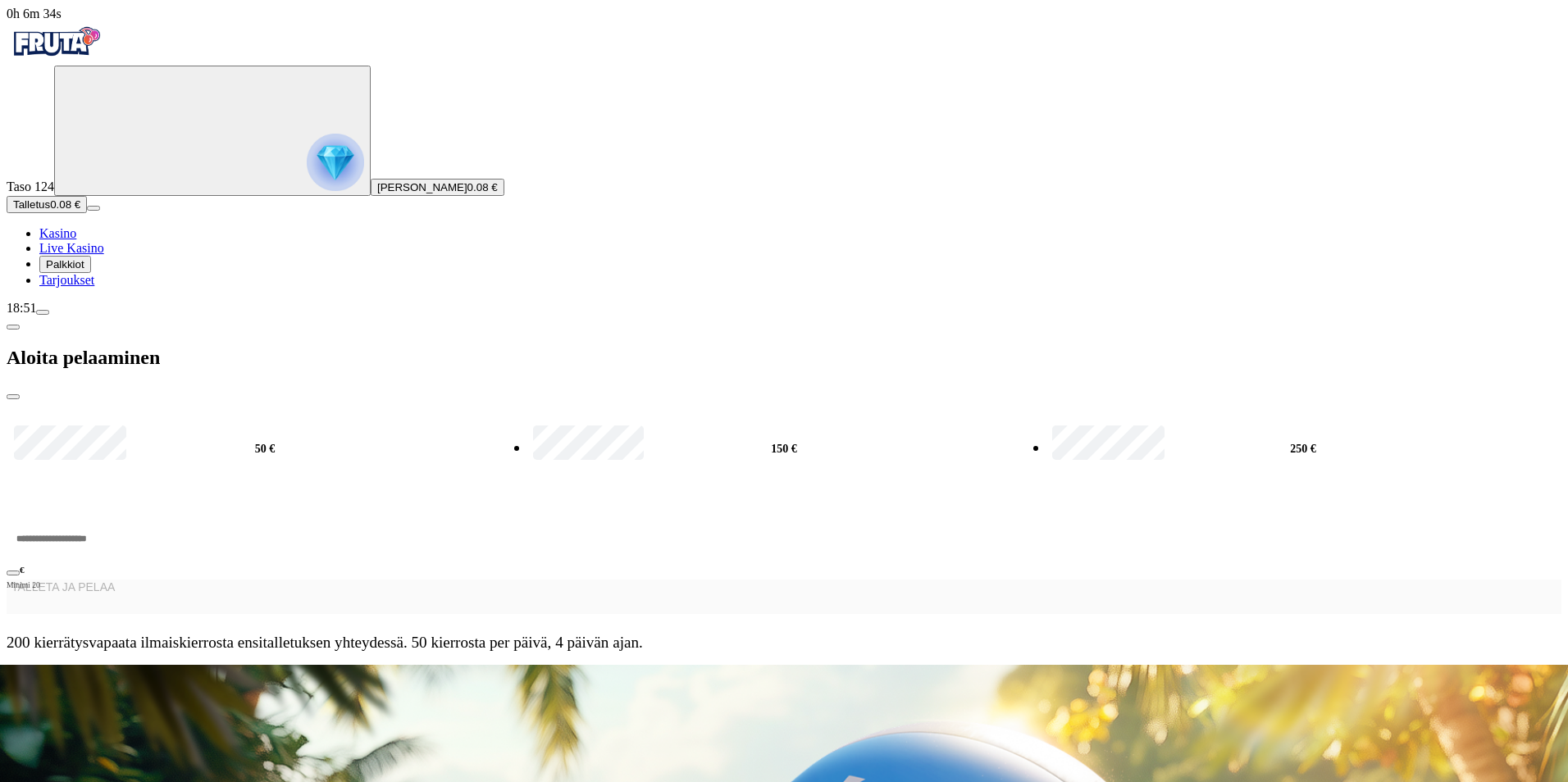
type input "*"
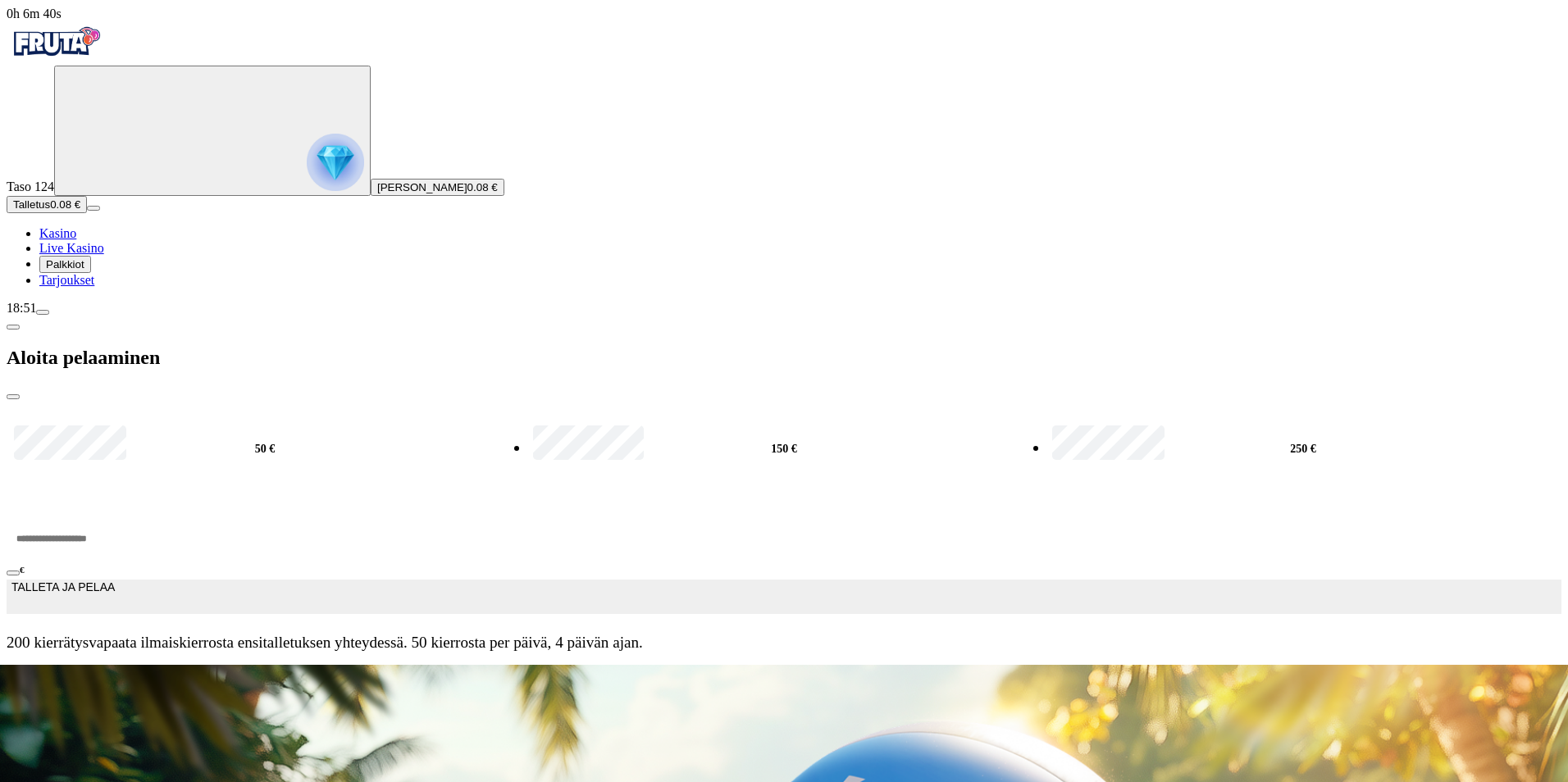
type input "**"
click at [115, 580] on span "TALLETA JA PELAA" at bounding box center [62, 596] width 103 height 33
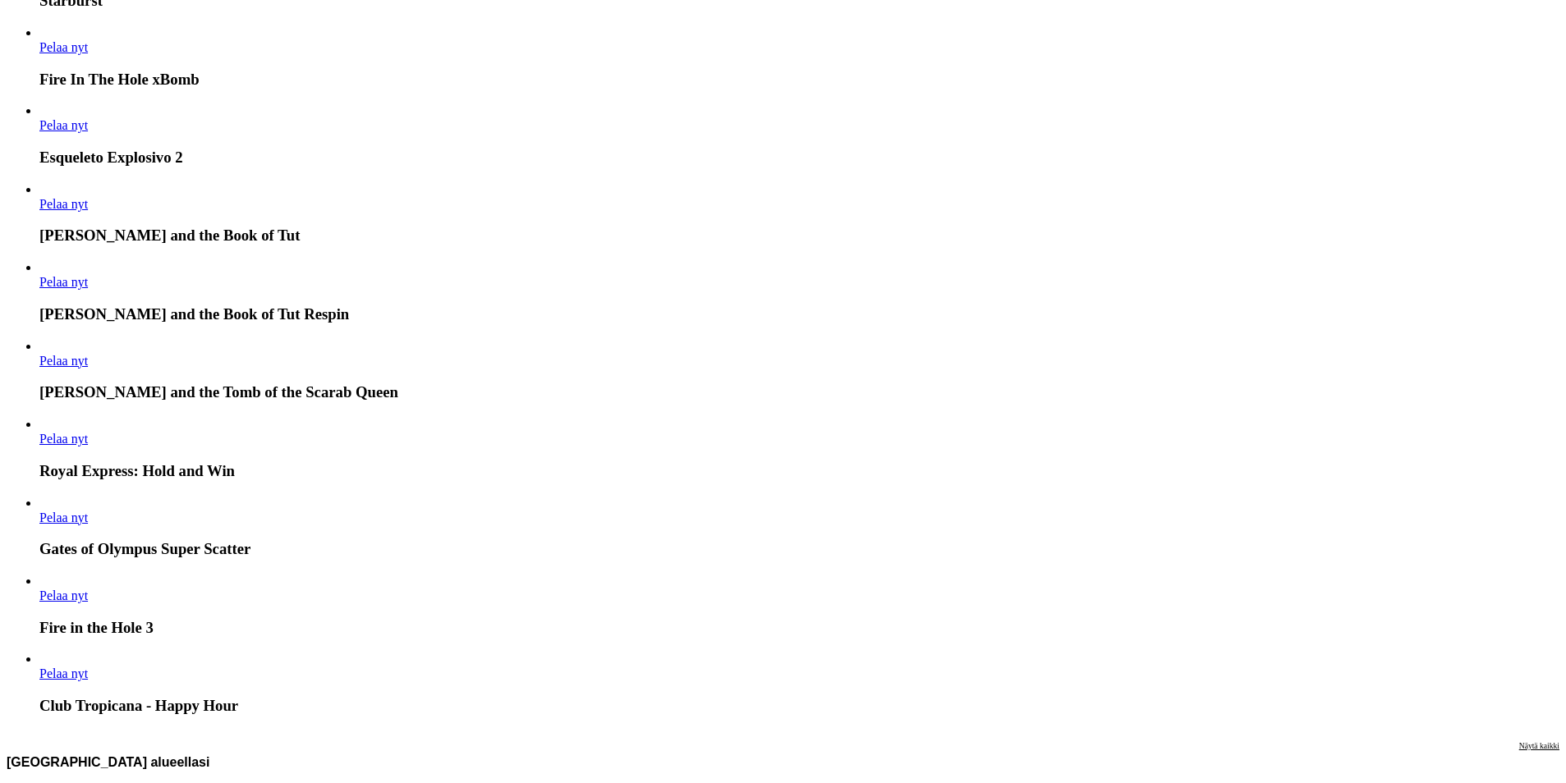
scroll to position [630, 0]
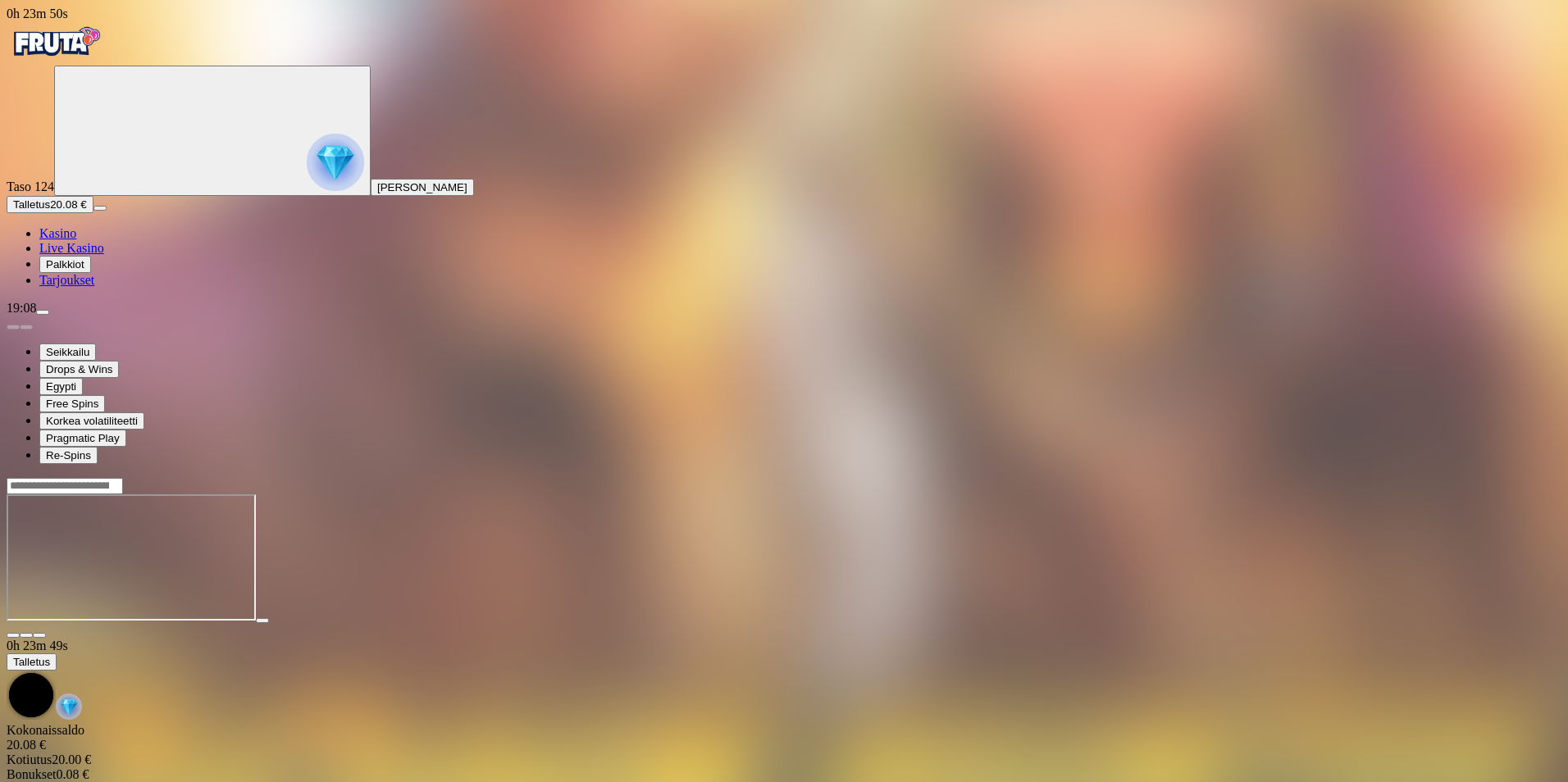
click at [13, 635] on span "close icon" at bounding box center [13, 635] width 0 height 0
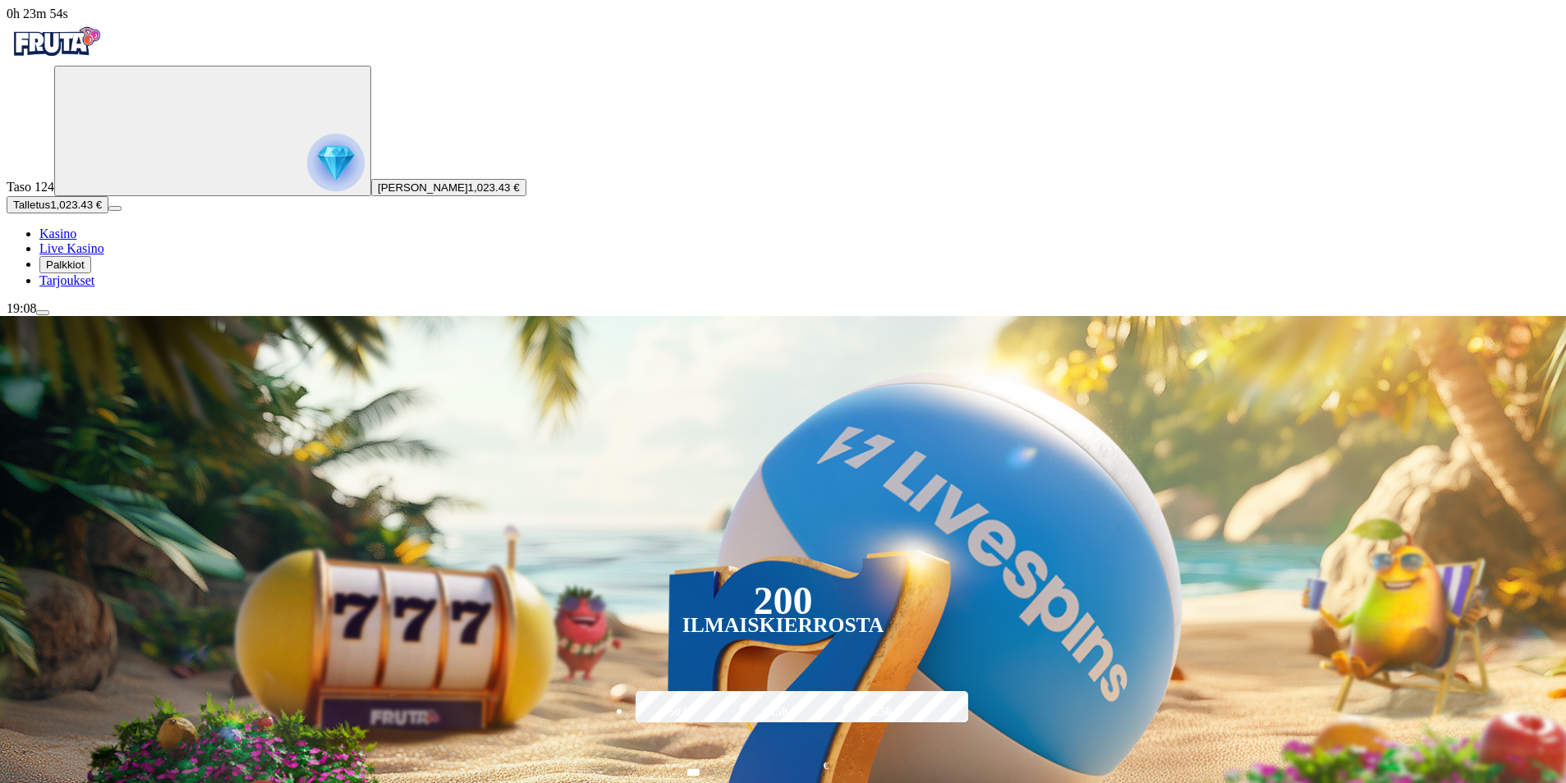
click at [43, 313] on span "menu icon" at bounding box center [43, 313] width 0 height 0
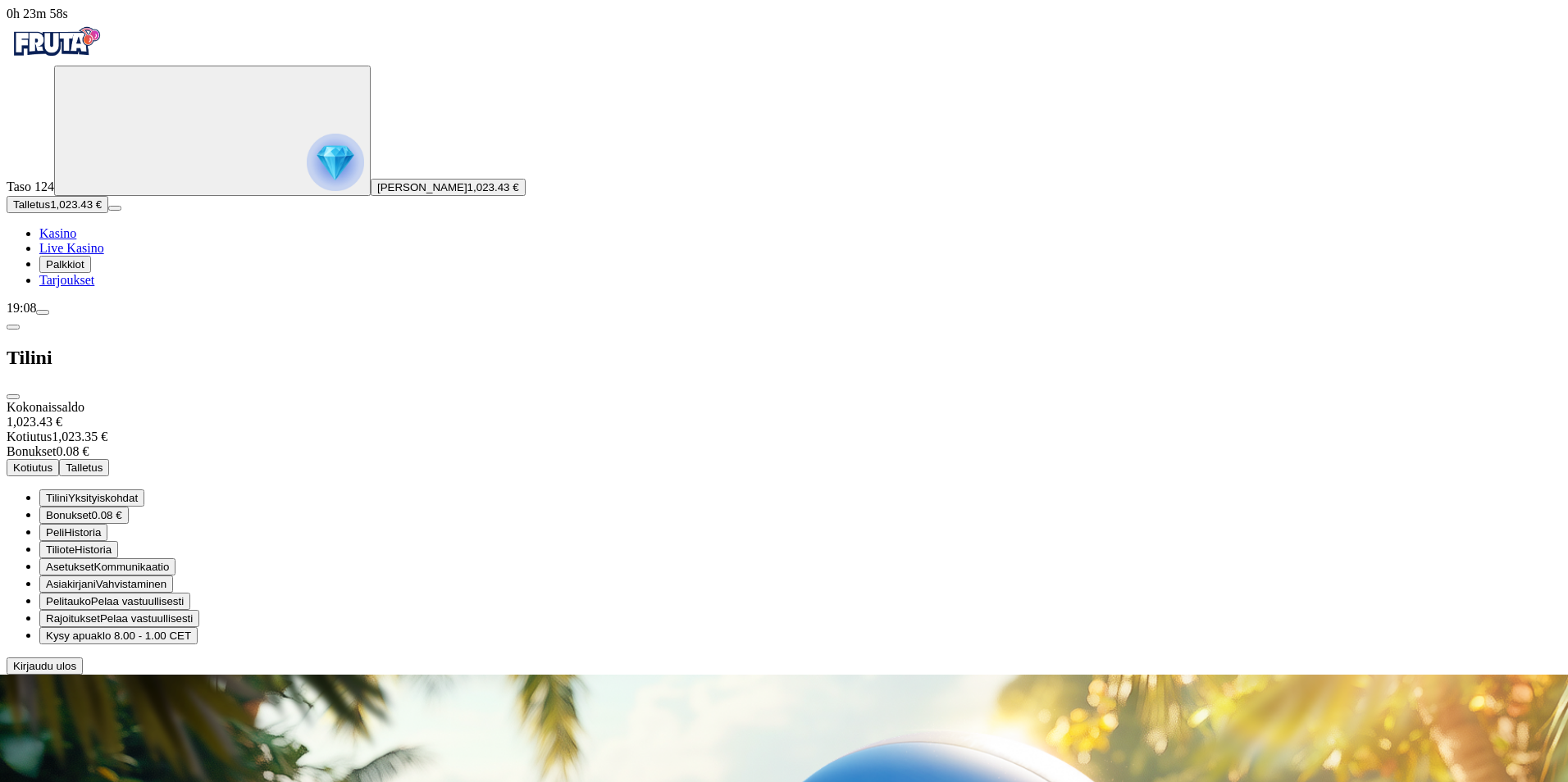
click at [53, 461] on span "Kotiutus" at bounding box center [32, 467] width 39 height 12
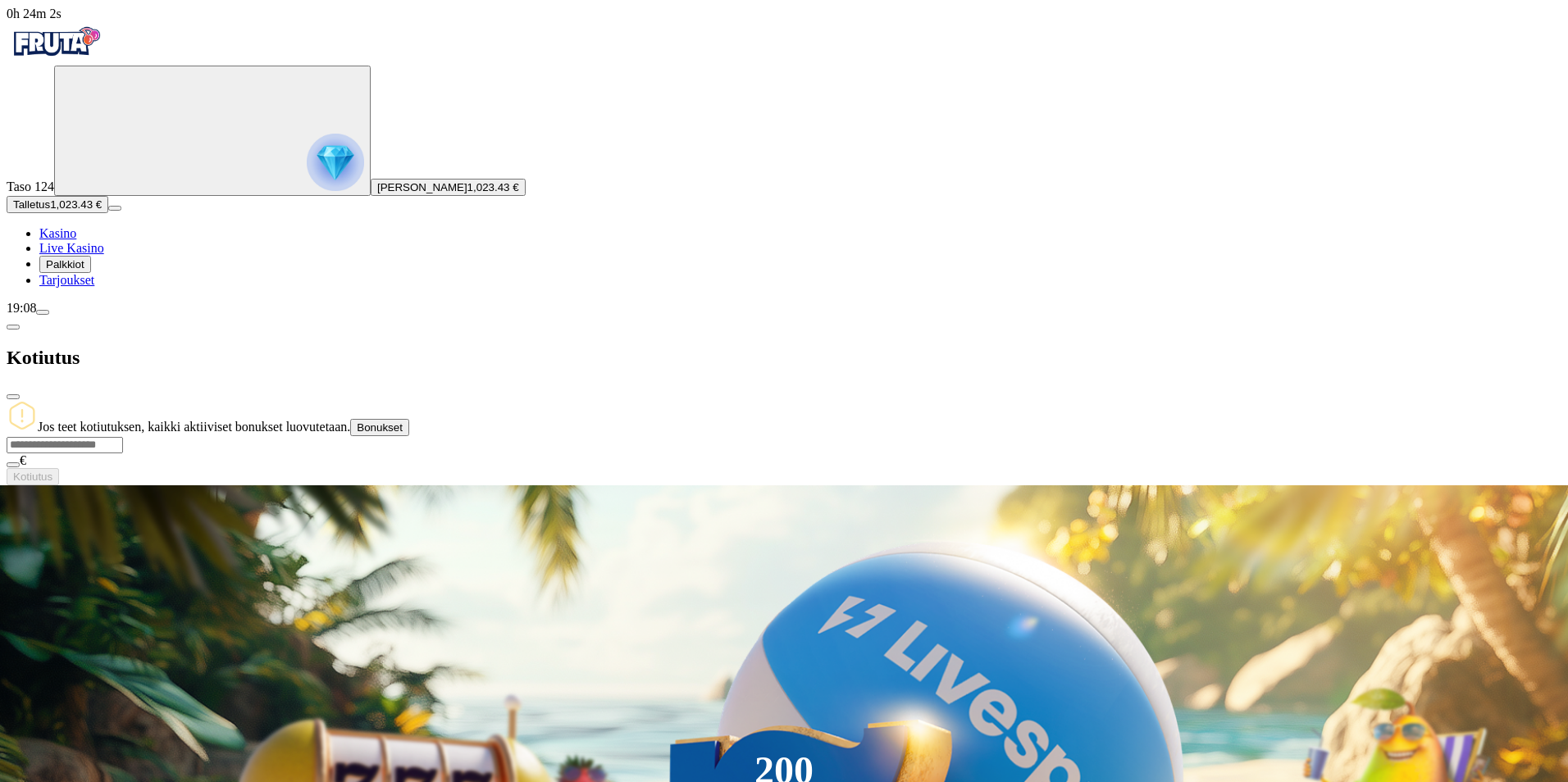
click at [123, 437] on input "number" at bounding box center [65, 445] width 117 height 16
type input "****"
click at [53, 470] on span "Kotiutus" at bounding box center [32, 476] width 39 height 12
click at [13, 396] on span "close icon" at bounding box center [13, 396] width 0 height 0
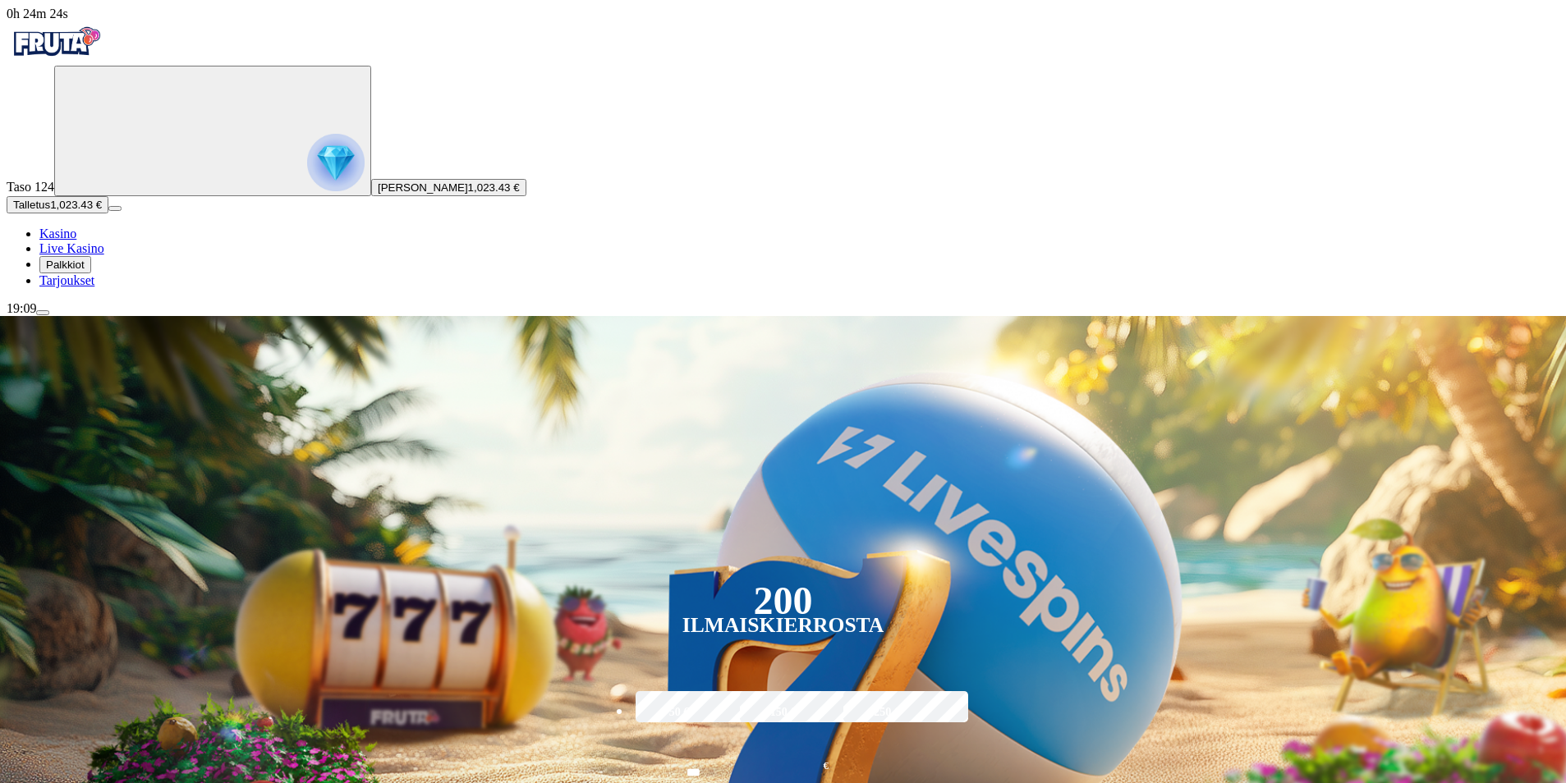
click at [43, 313] on span "menu icon" at bounding box center [43, 313] width 0 height 0
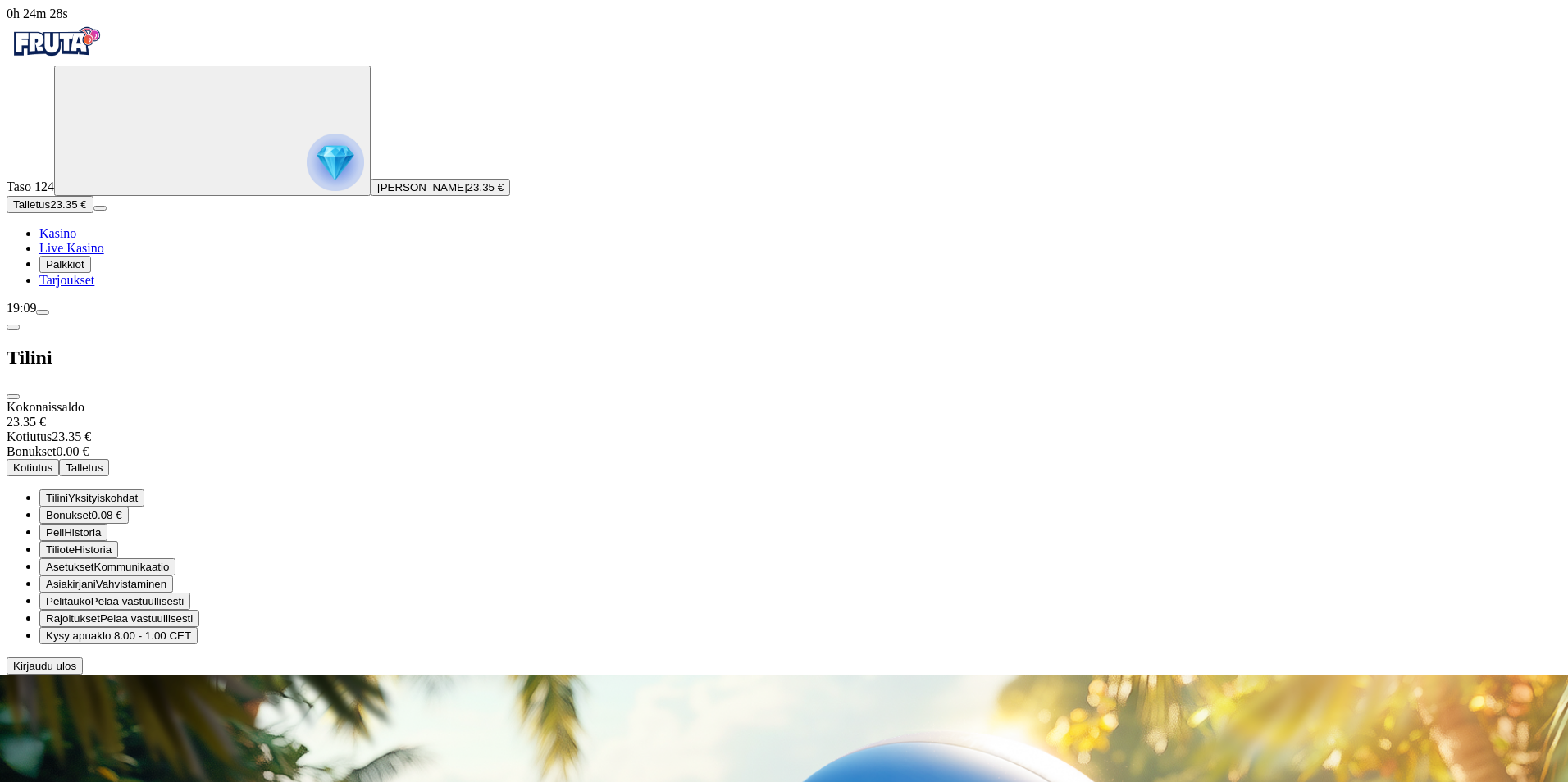
click at [603, 675] on div at bounding box center [784, 675] width 1555 height 0
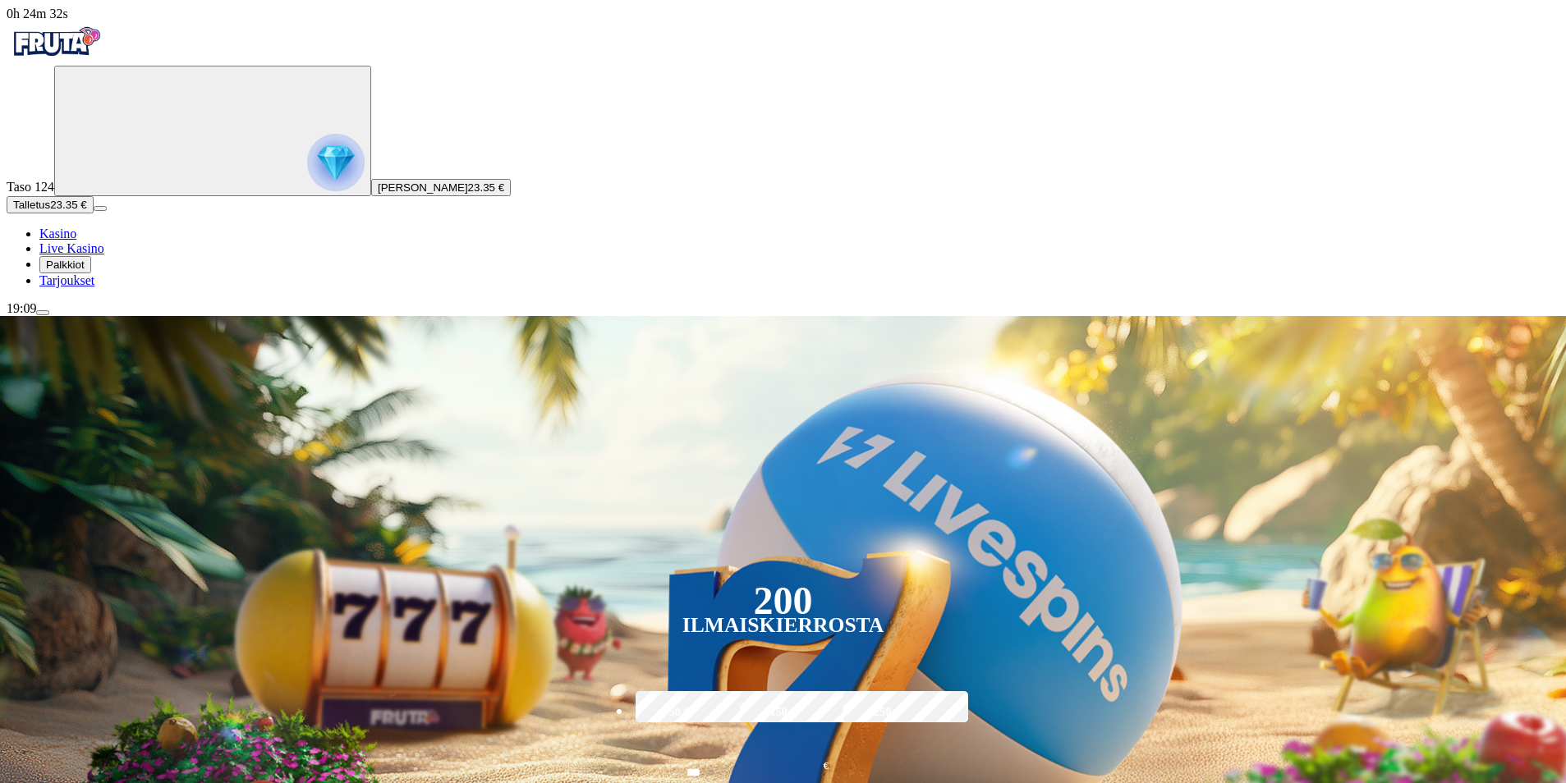
click at [43, 313] on span "menu icon" at bounding box center [43, 313] width 0 height 0
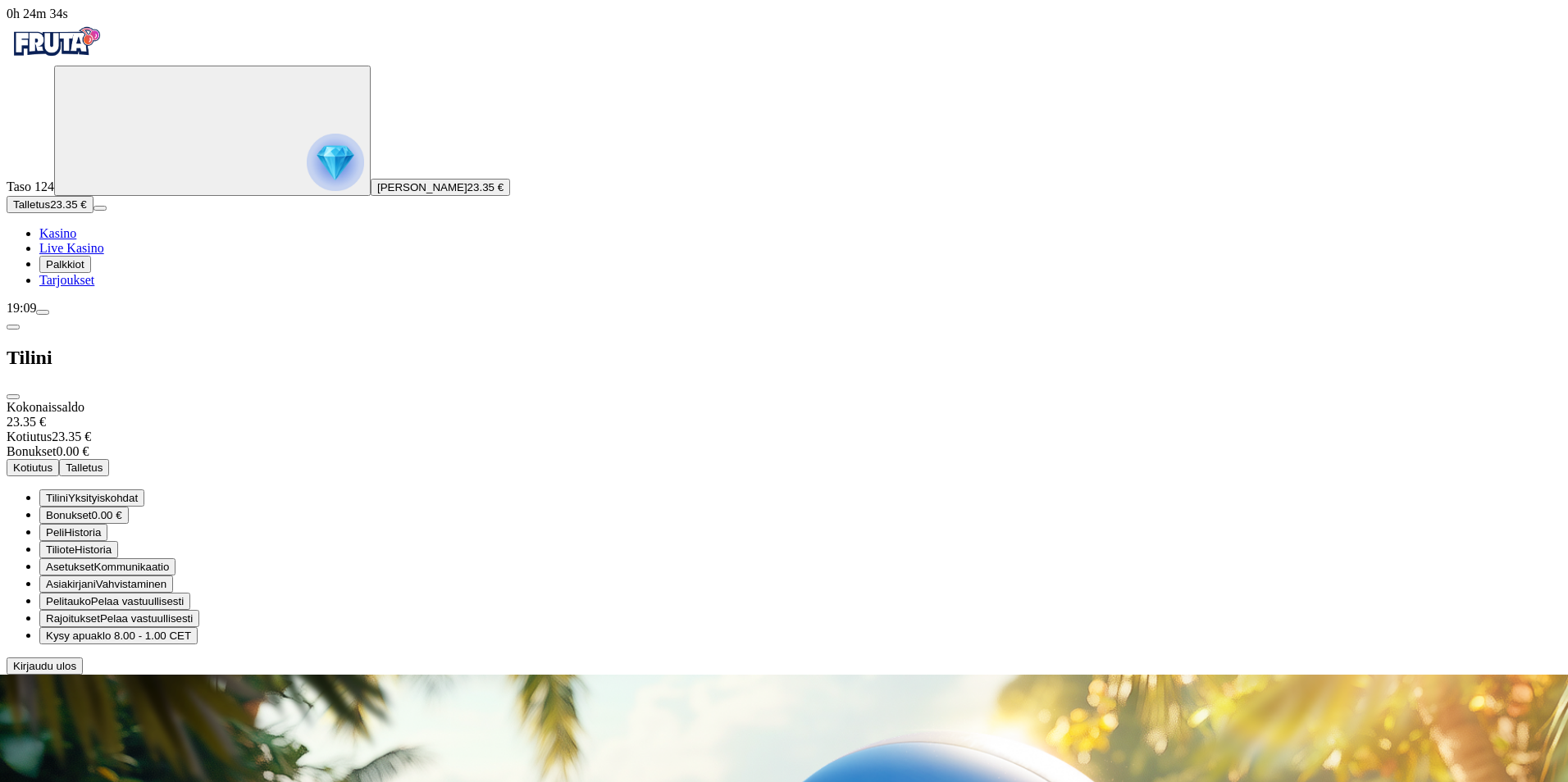
click at [76, 672] on span "Kirjaudu ulos" at bounding box center [44, 666] width 63 height 12
